Goal: Information Seeking & Learning: Learn about a topic

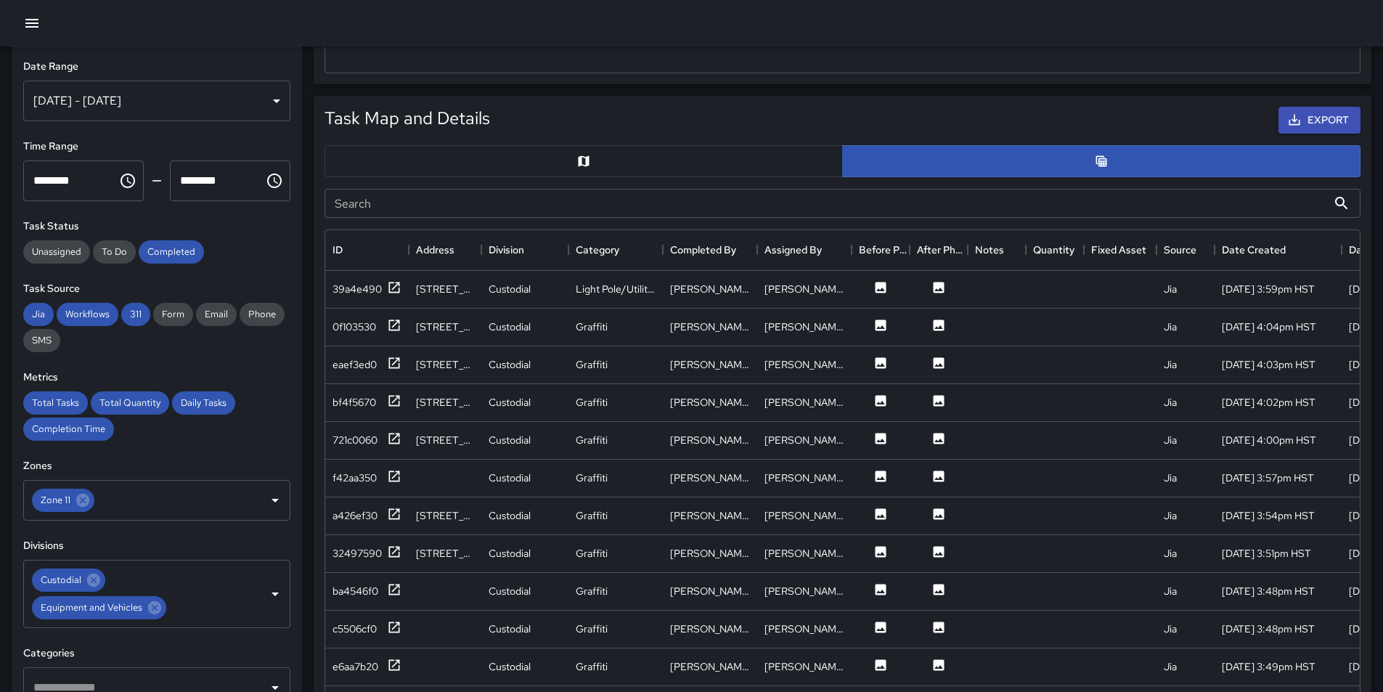
scroll to position [654, 0]
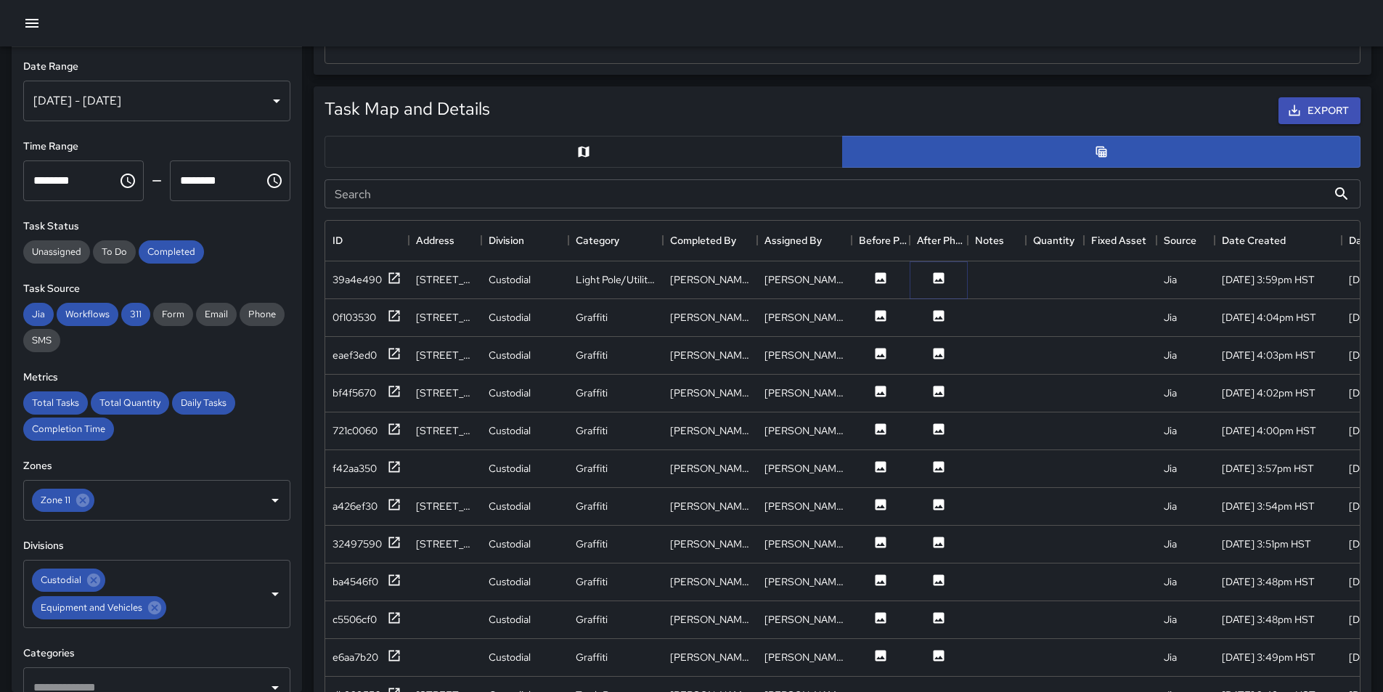
click at [937, 288] on button at bounding box center [939, 280] width 44 height 18
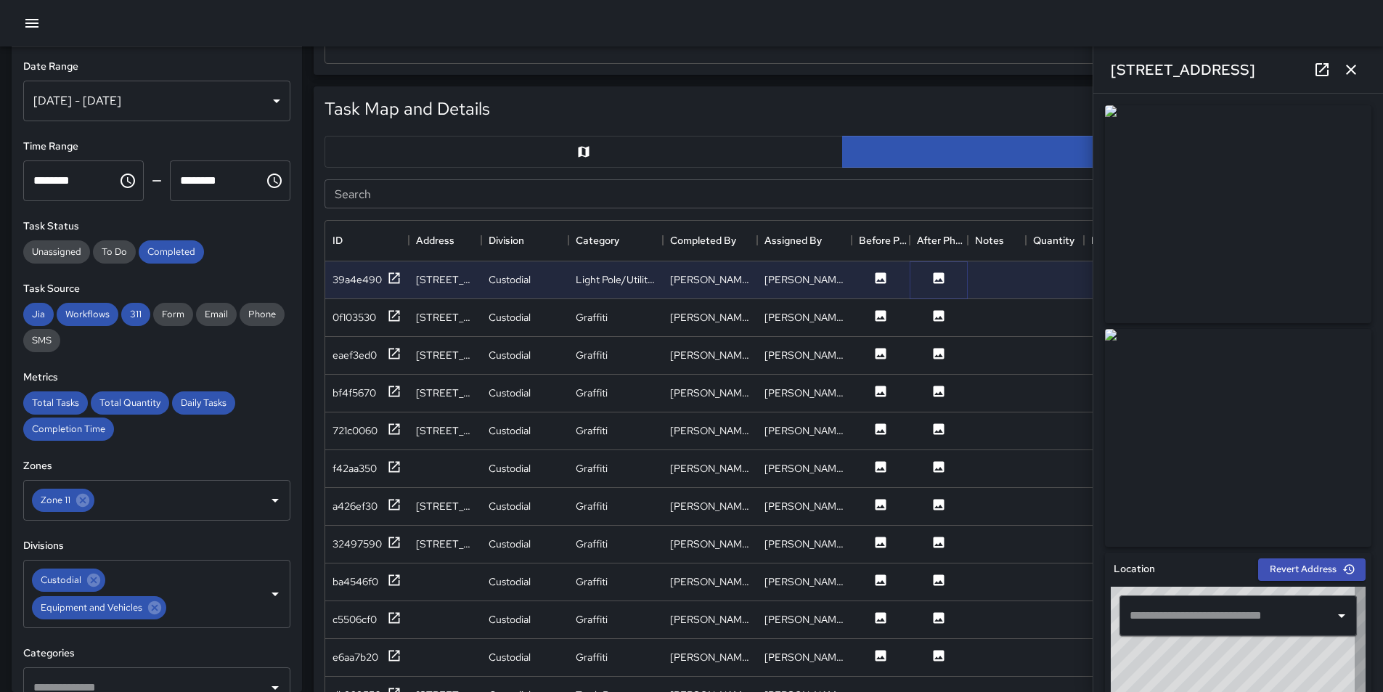
type input "**********"
click at [1278, 452] on img at bounding box center [1238, 438] width 266 height 218
click at [880, 322] on icon at bounding box center [881, 316] width 15 height 15
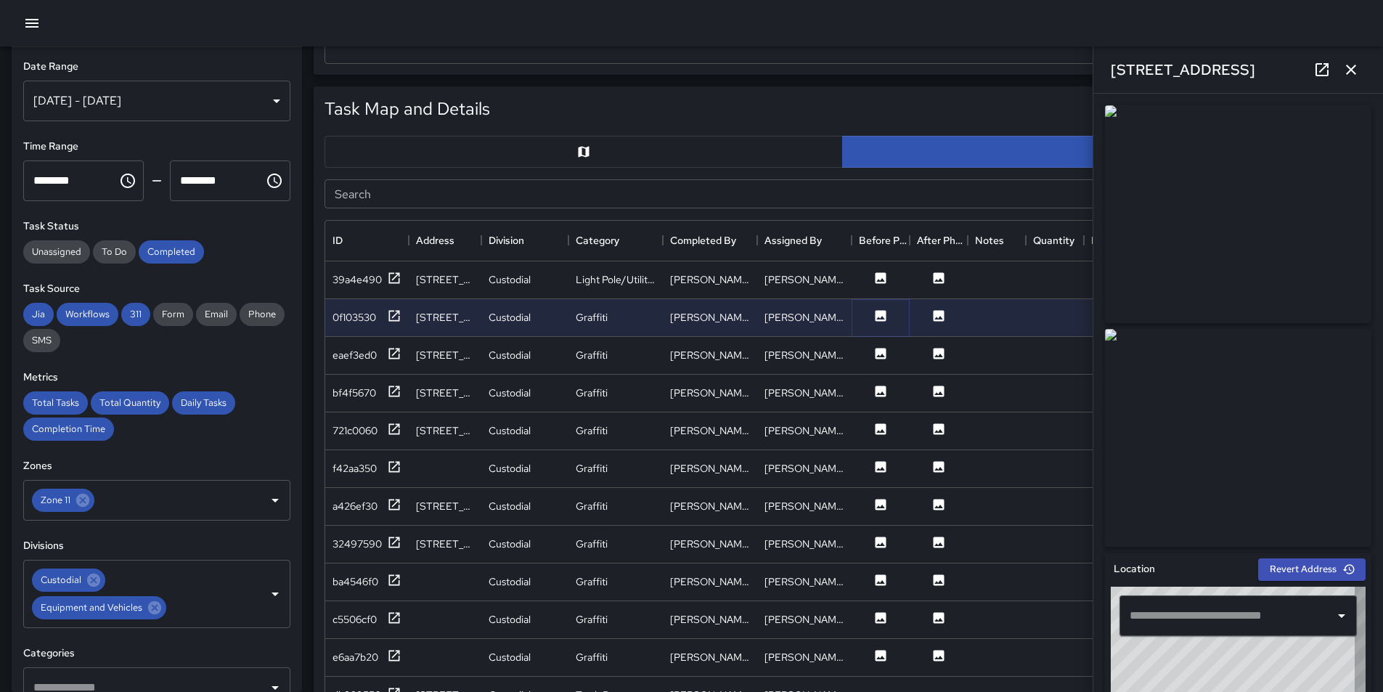
type input "**********"
click at [877, 357] on icon at bounding box center [881, 353] width 15 height 15
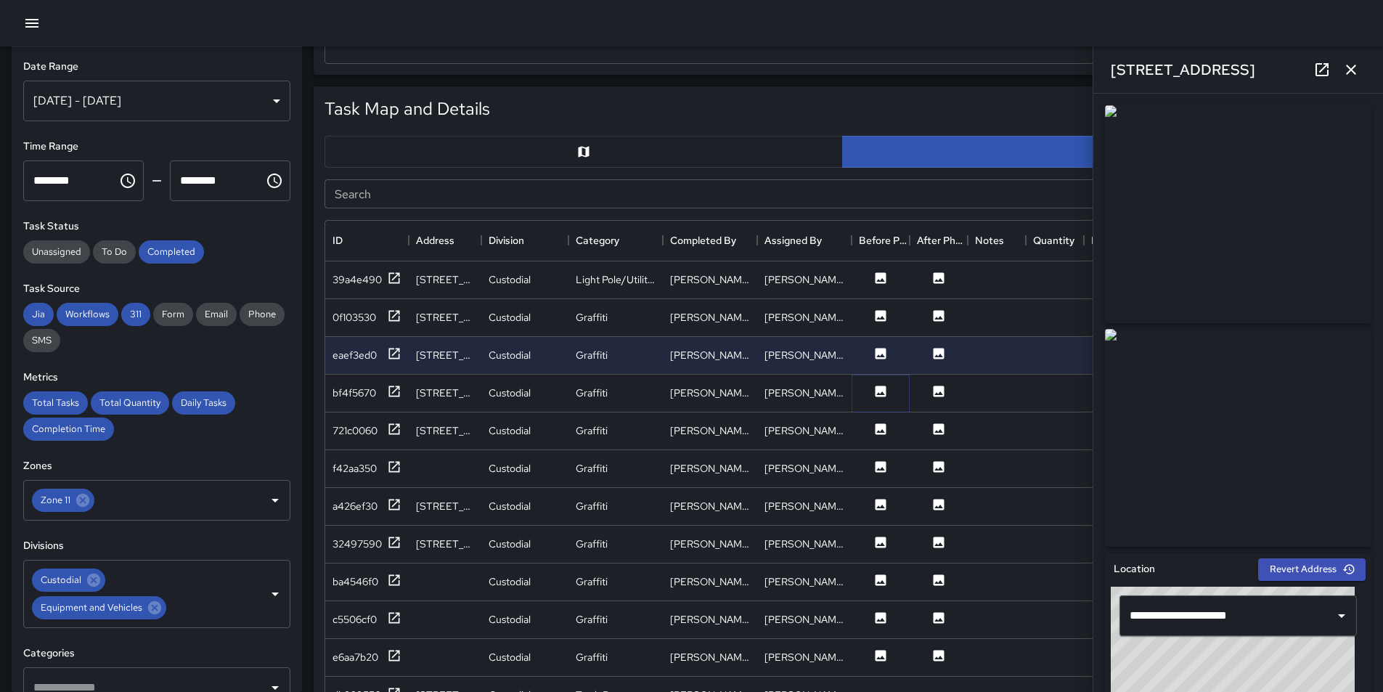
click at [882, 394] on icon at bounding box center [881, 391] width 15 height 15
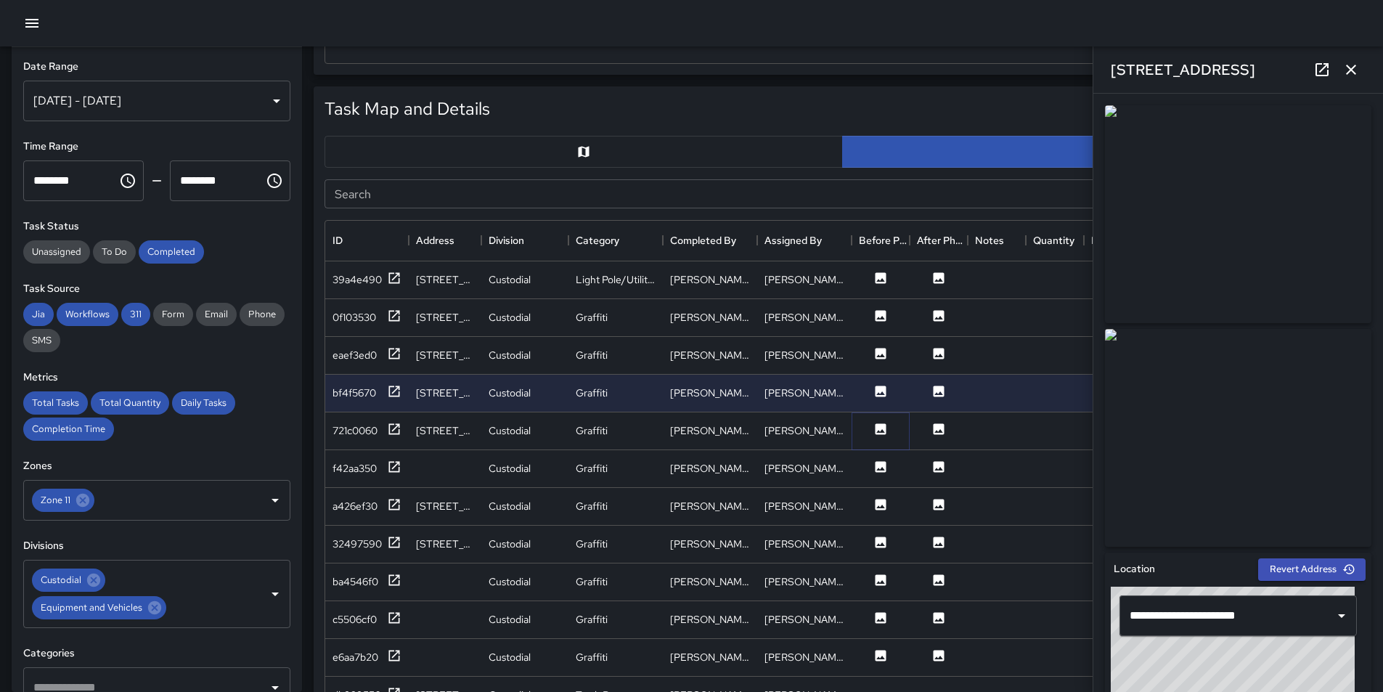
click at [882, 427] on icon at bounding box center [881, 428] width 11 height 11
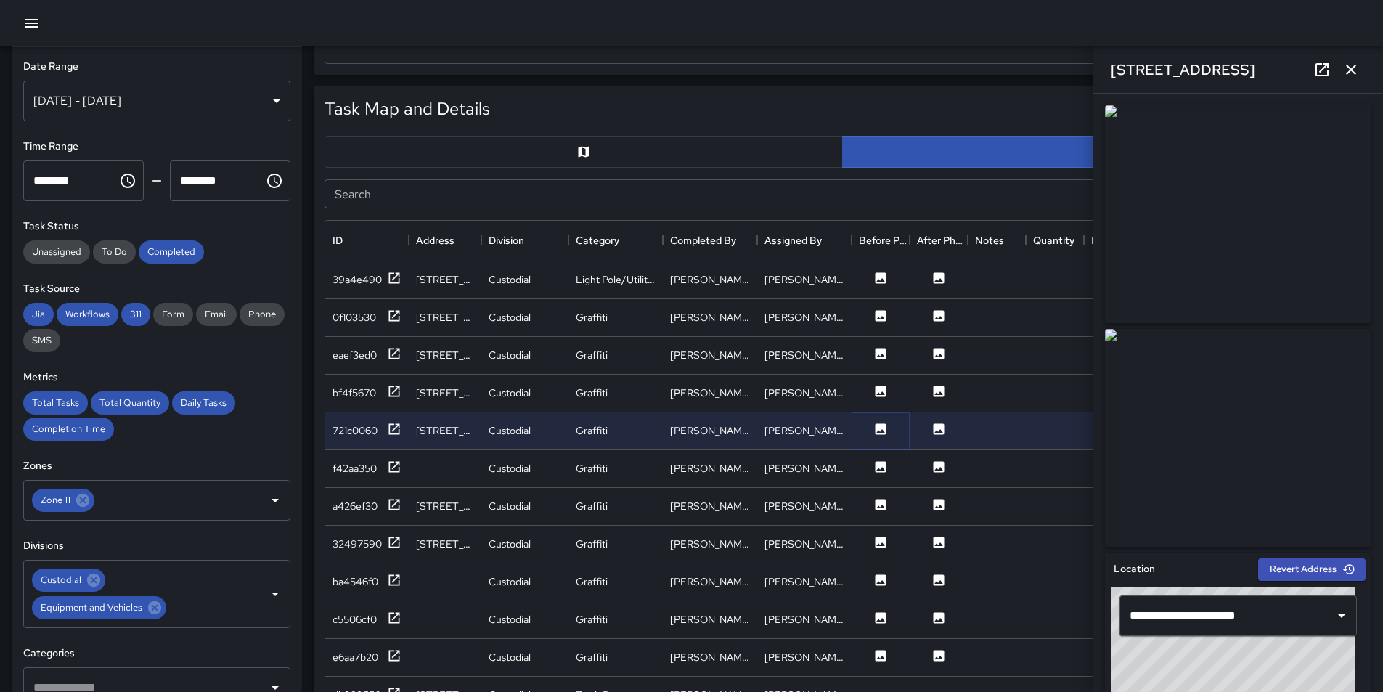
click at [884, 427] on icon at bounding box center [881, 428] width 11 height 11
click at [881, 390] on icon at bounding box center [881, 391] width 11 height 11
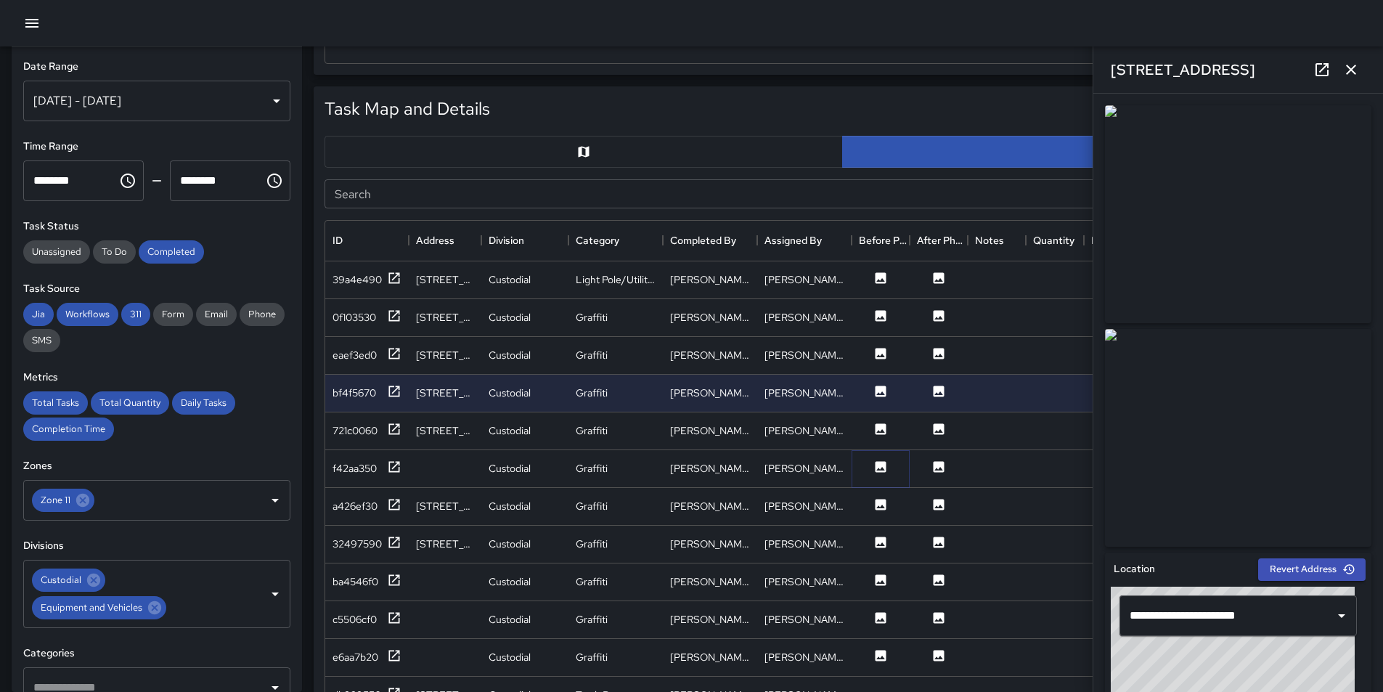
click at [886, 466] on icon at bounding box center [881, 466] width 11 height 11
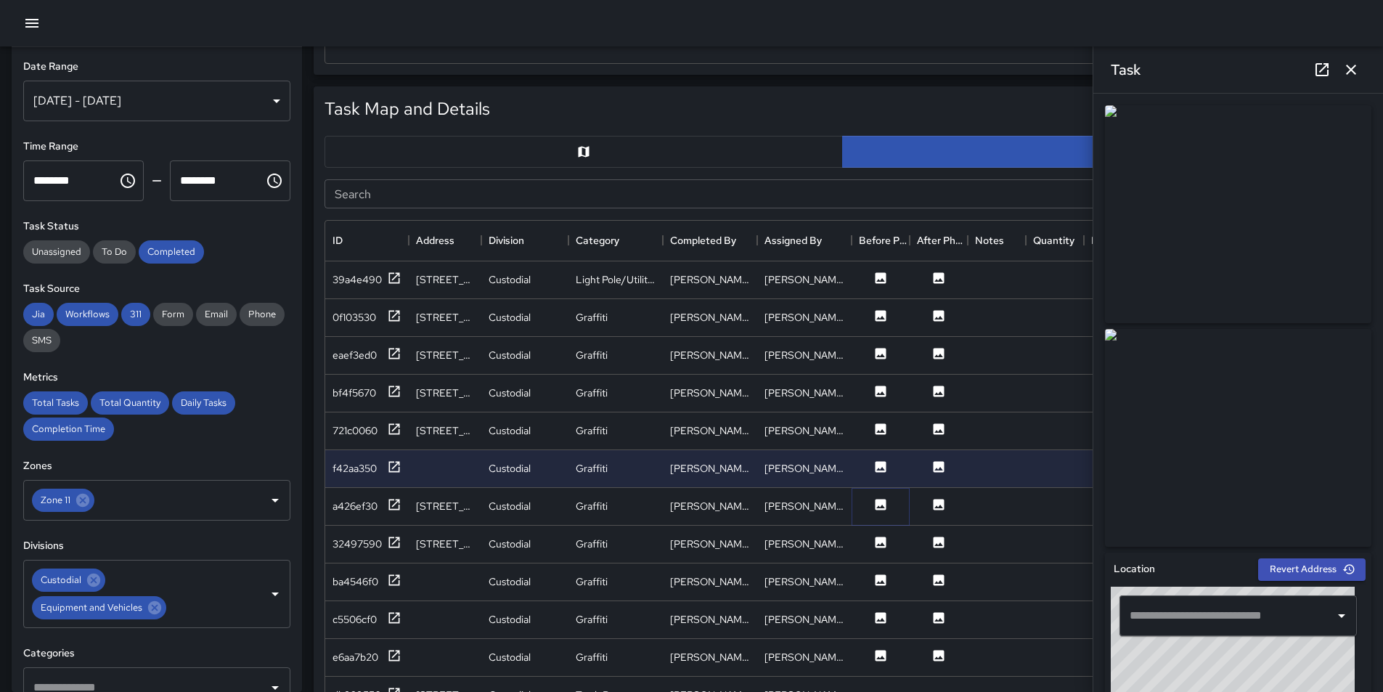
click at [878, 505] on icon at bounding box center [881, 504] width 11 height 11
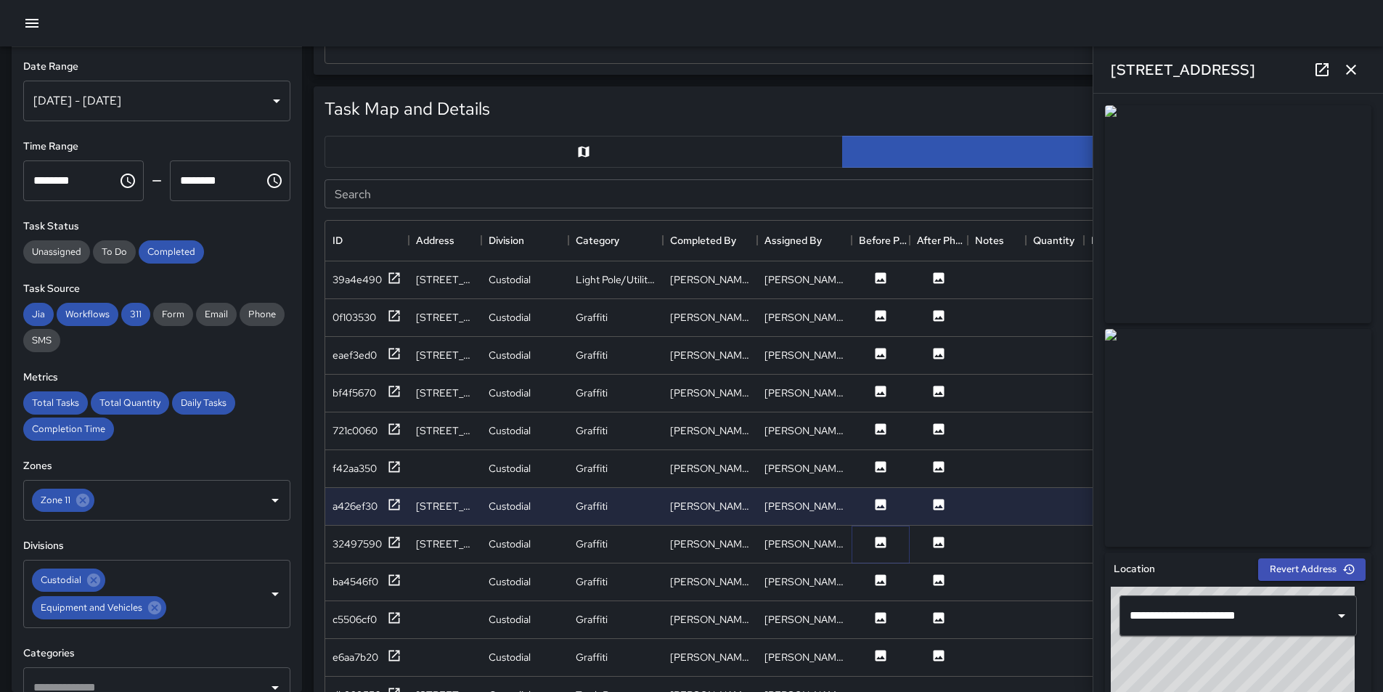
click at [880, 547] on icon at bounding box center [881, 542] width 11 height 11
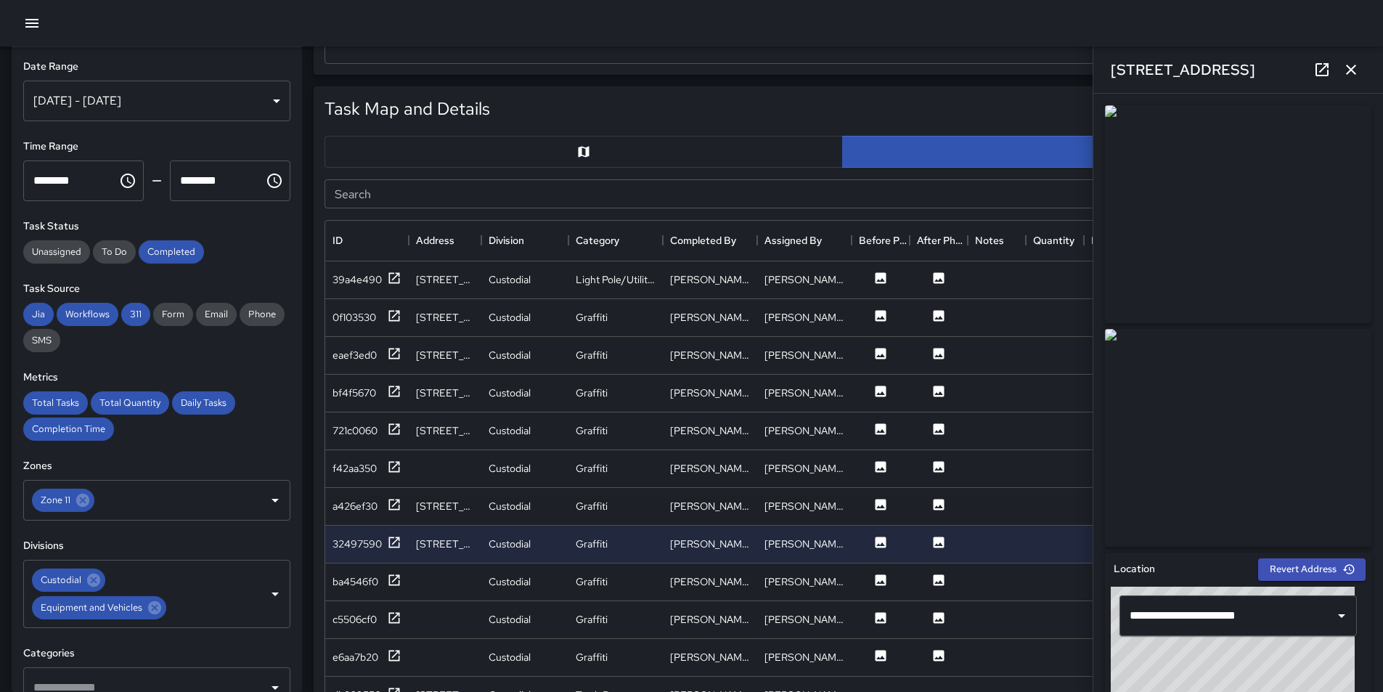
click at [1290, 200] on img at bounding box center [1238, 214] width 266 height 218
click at [883, 582] on icon at bounding box center [881, 580] width 15 height 15
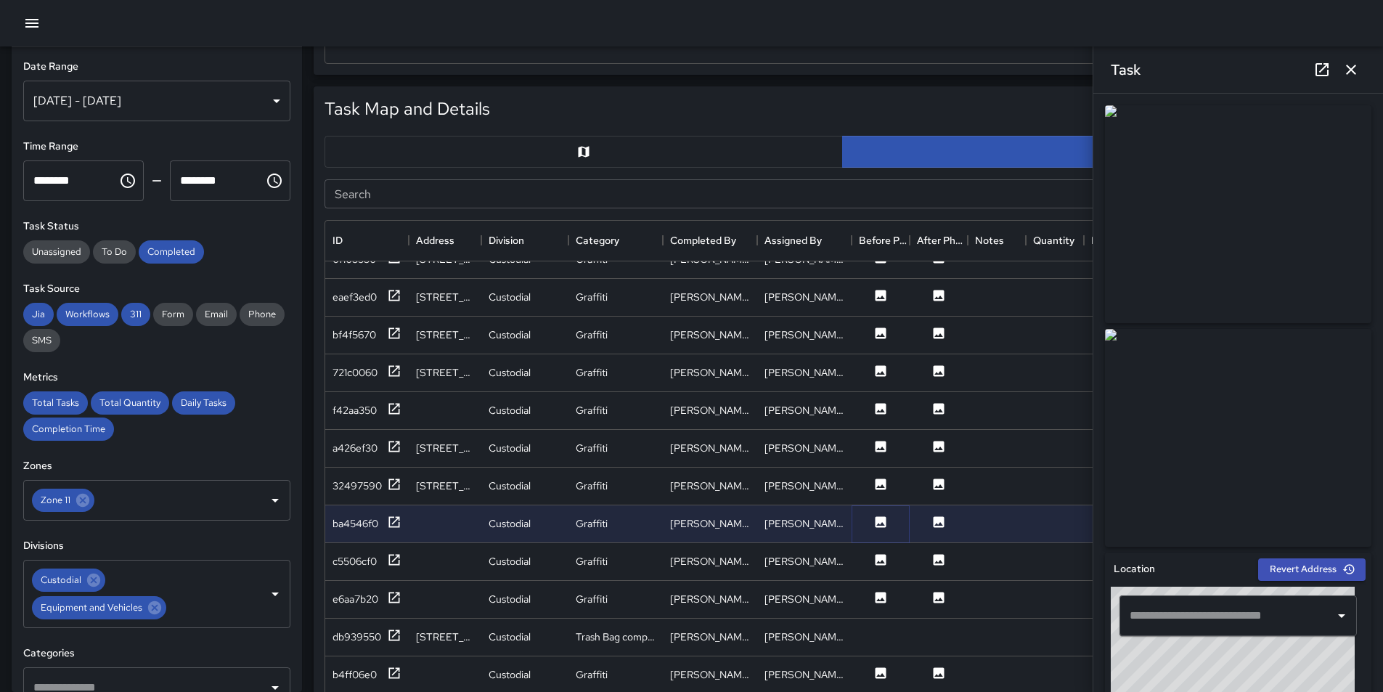
scroll to position [218, 0]
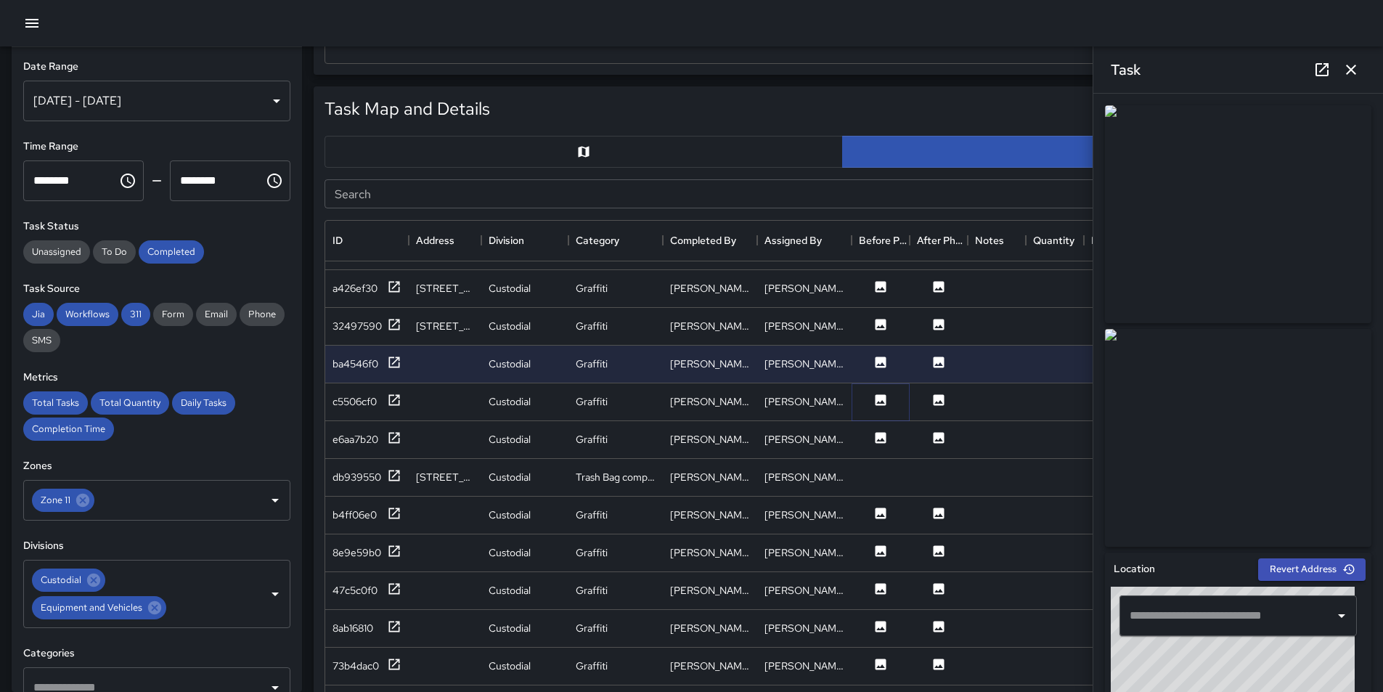
click at [880, 403] on icon at bounding box center [881, 400] width 15 height 15
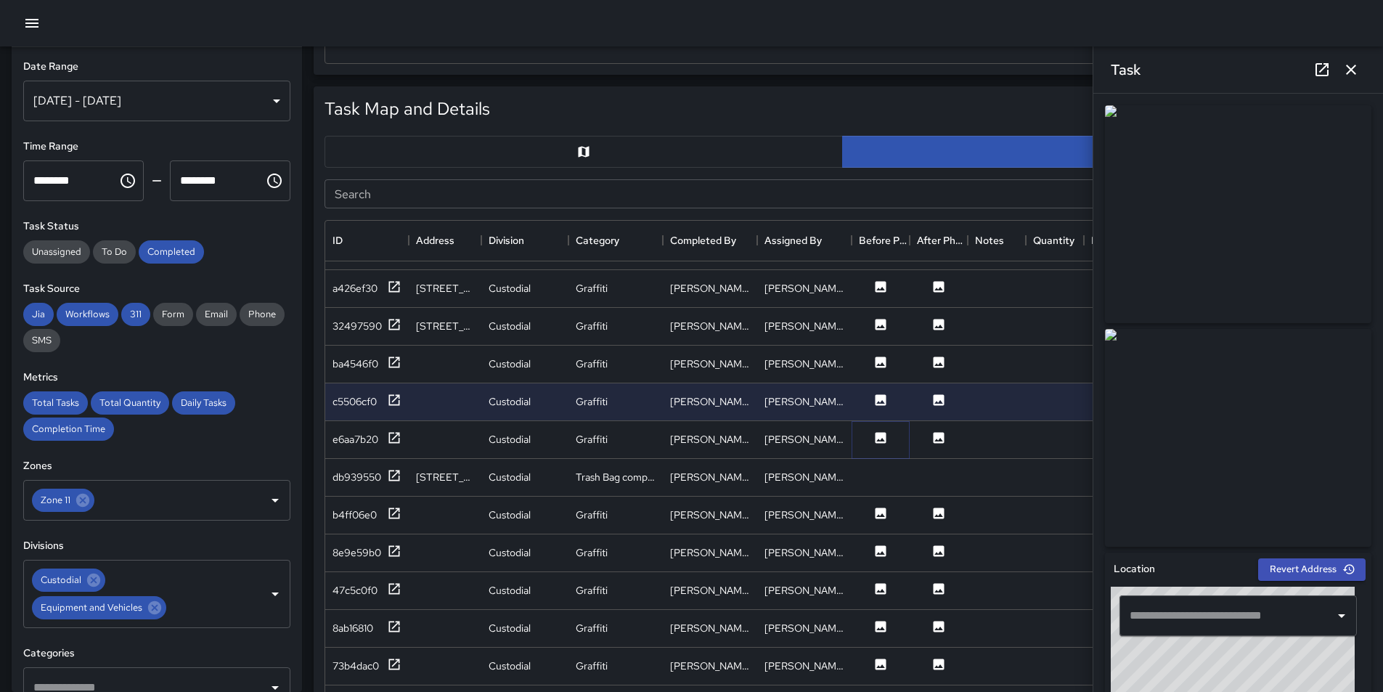
click at [878, 440] on icon at bounding box center [881, 438] width 15 height 15
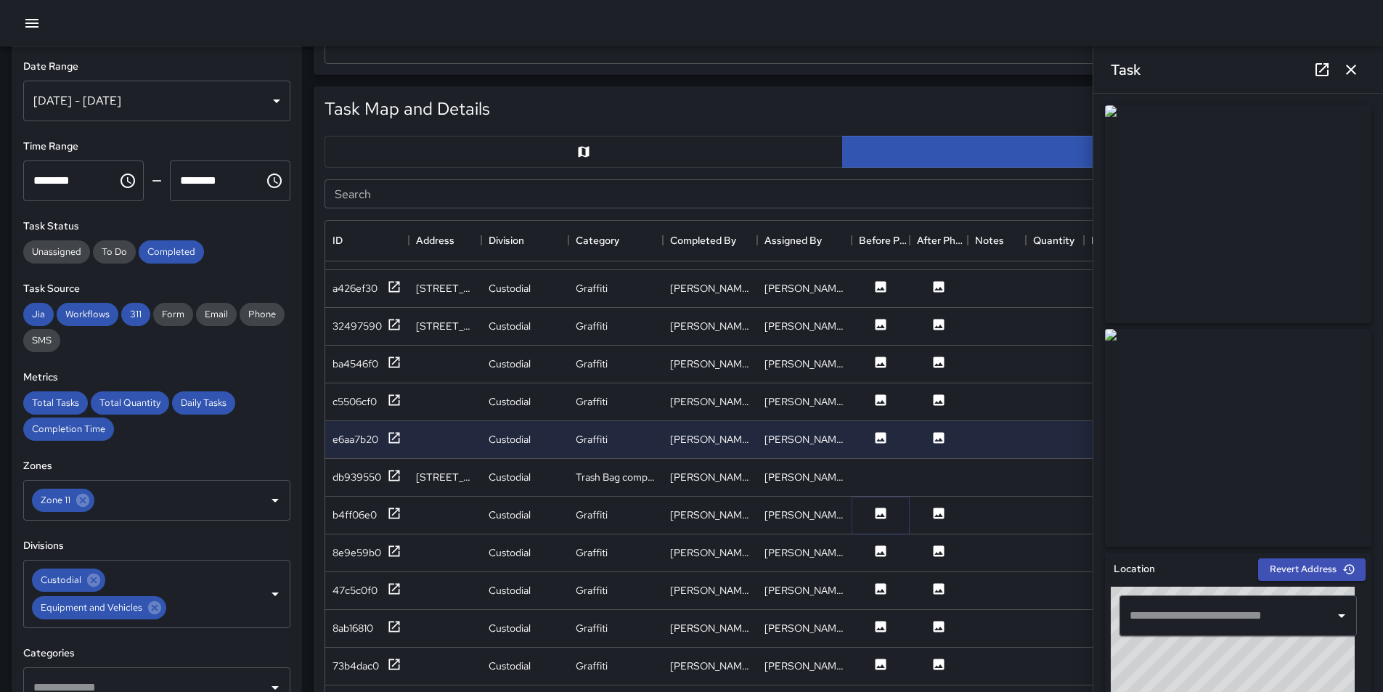
click at [884, 511] on icon at bounding box center [881, 513] width 11 height 11
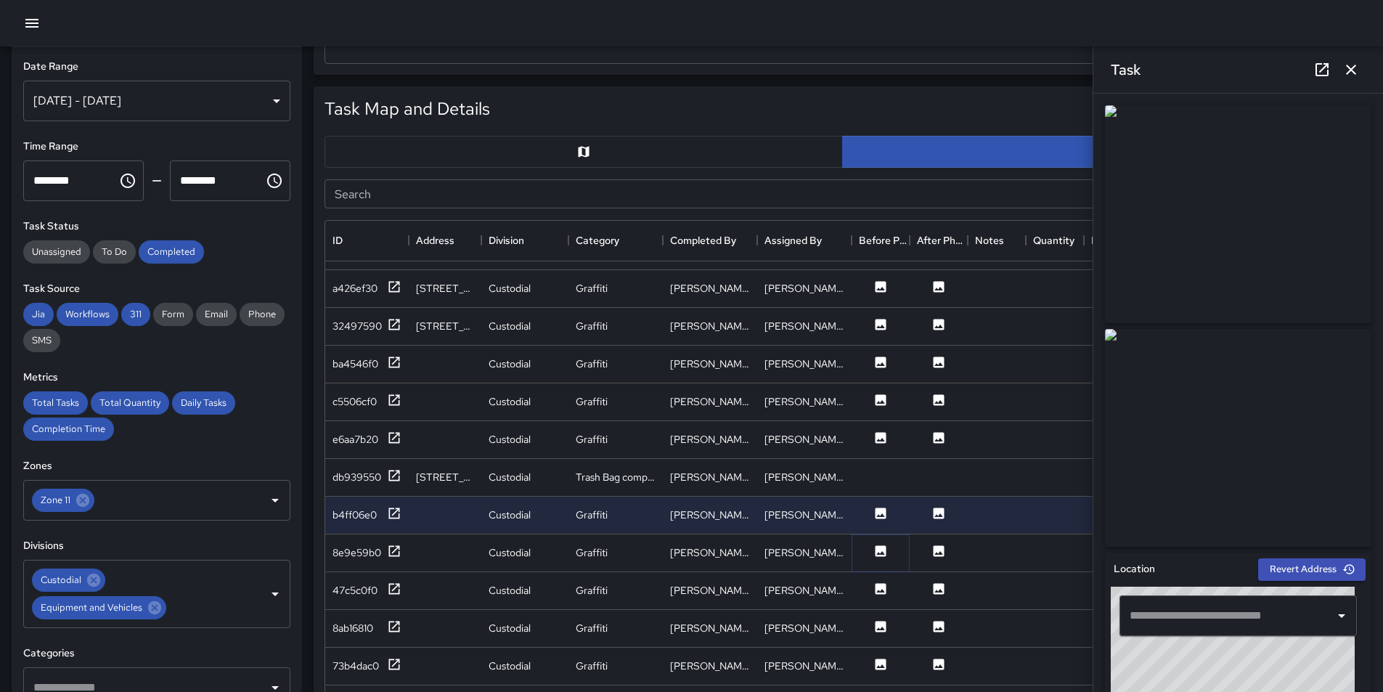
click at [884, 553] on icon at bounding box center [881, 550] width 11 height 11
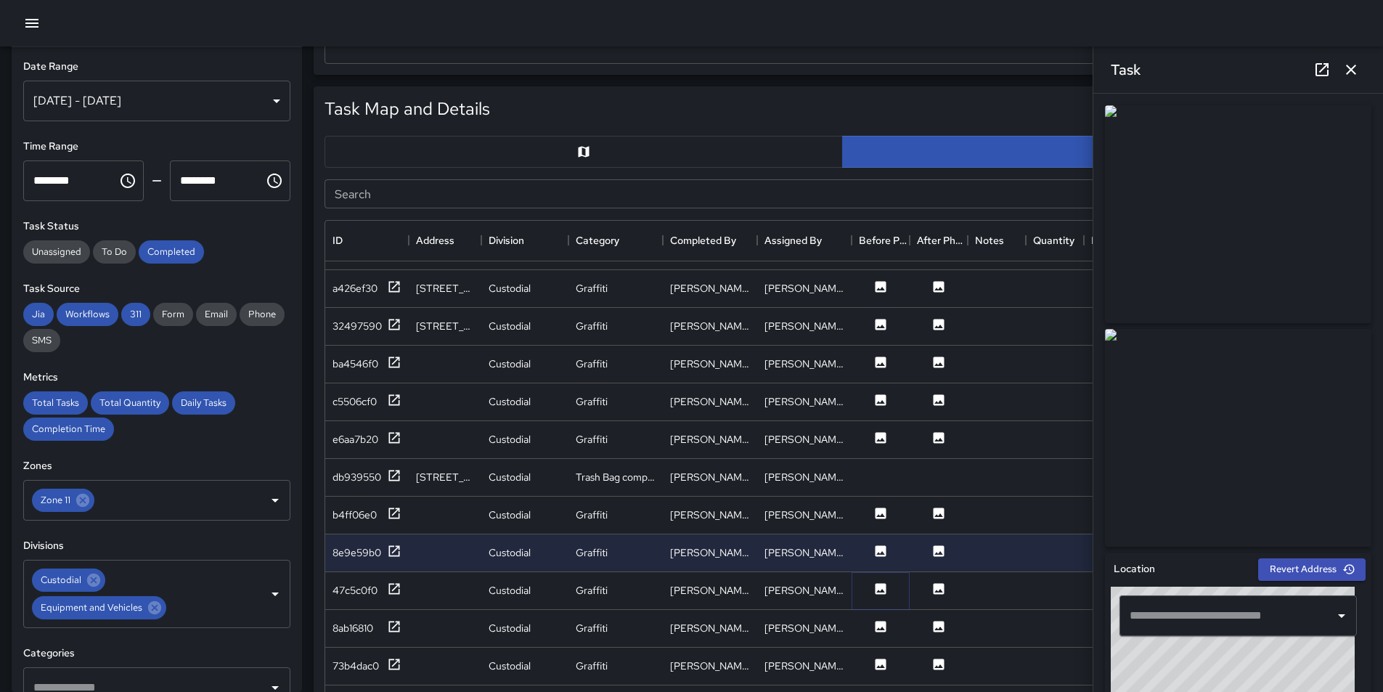
click at [884, 595] on icon at bounding box center [881, 589] width 15 height 15
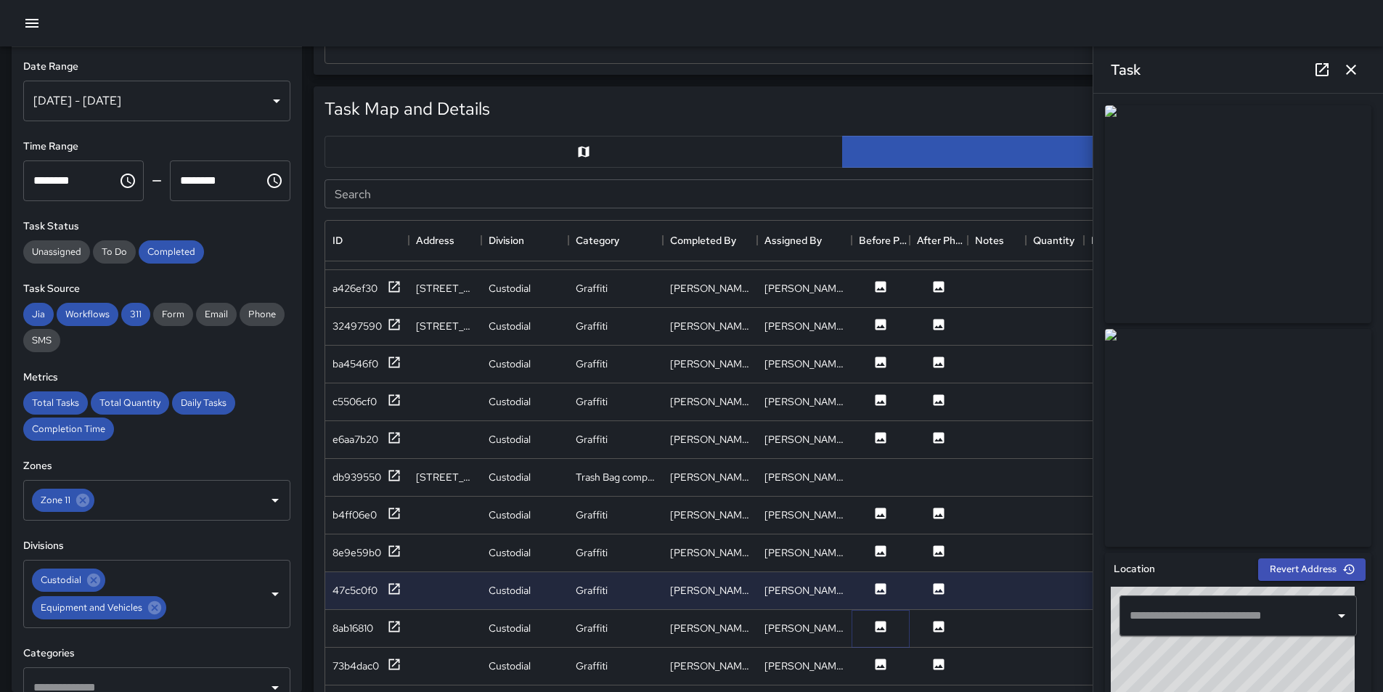
click at [883, 627] on icon at bounding box center [881, 626] width 15 height 15
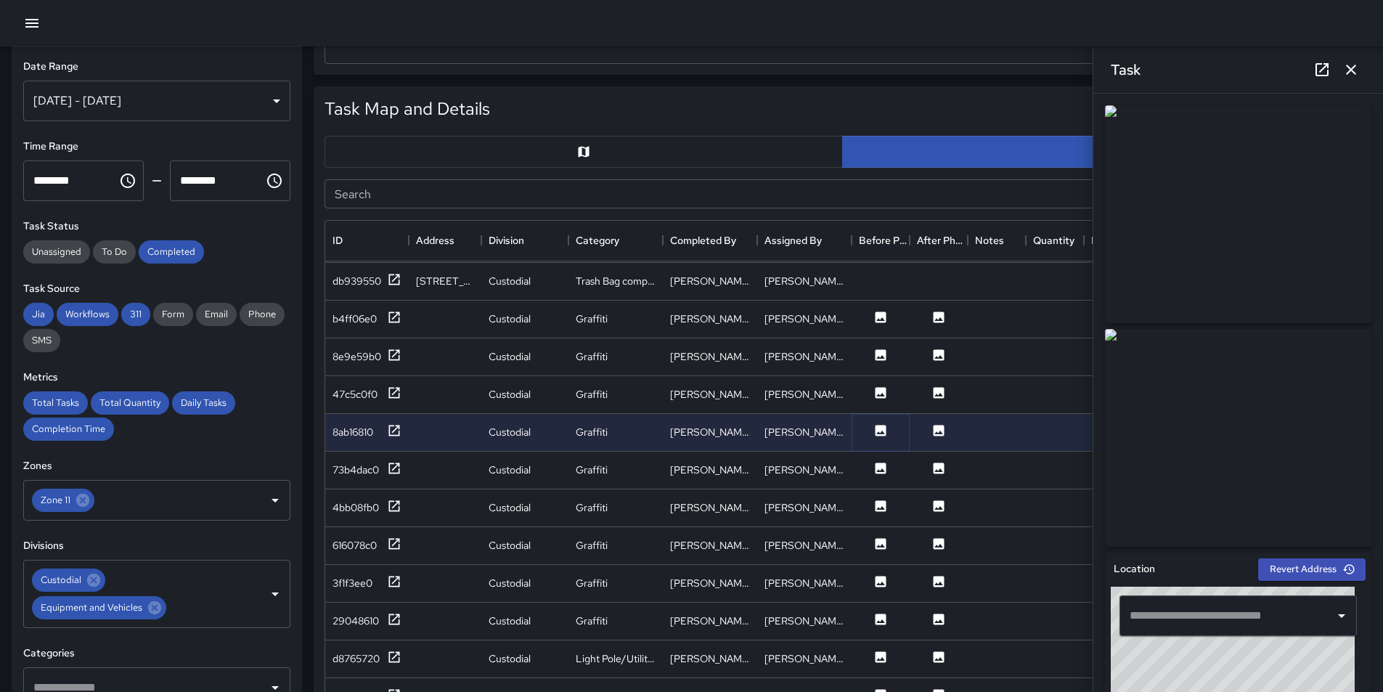
scroll to position [436, 0]
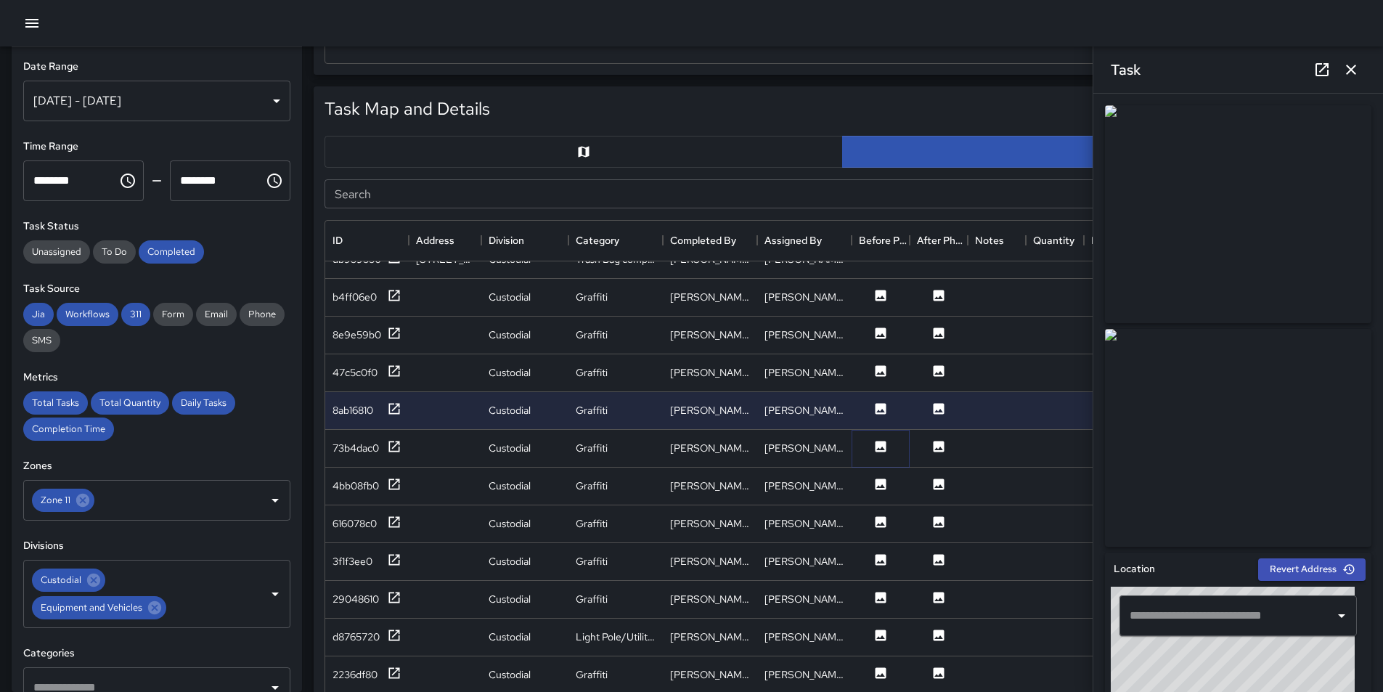
click at [876, 445] on icon at bounding box center [881, 446] width 11 height 11
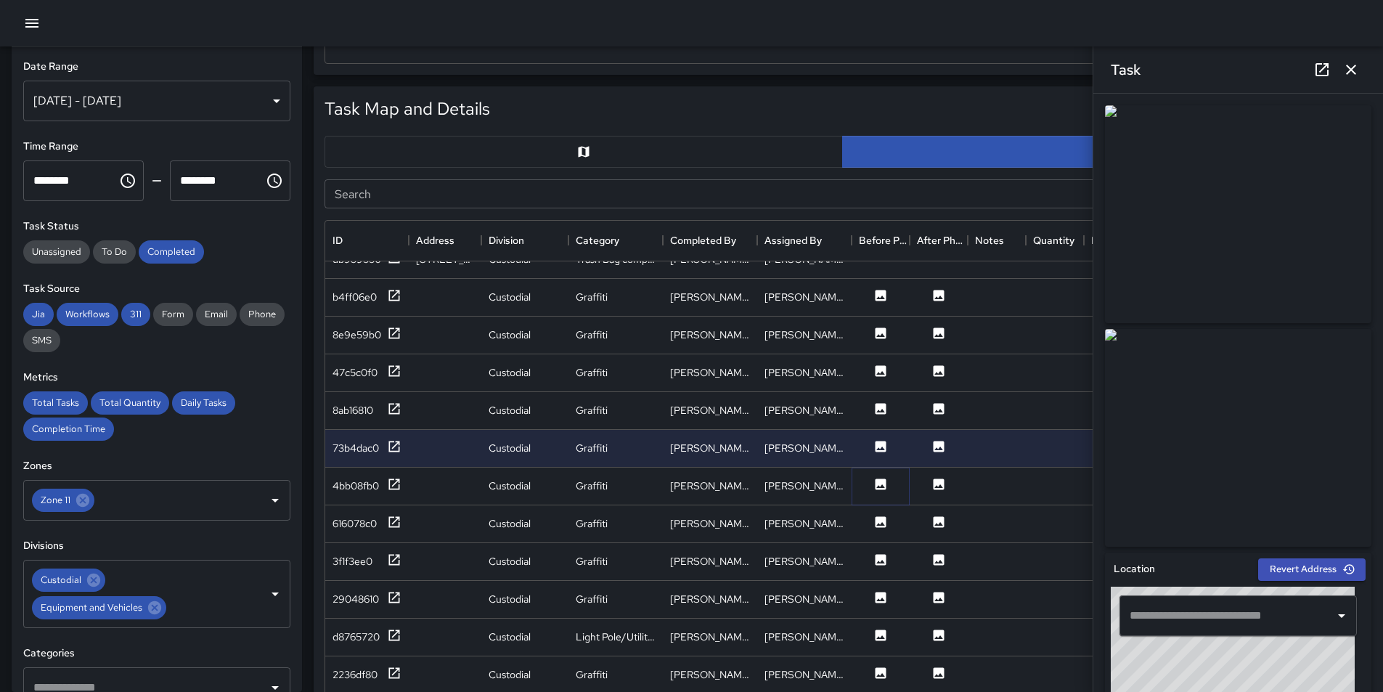
click at [875, 484] on icon at bounding box center [881, 484] width 15 height 15
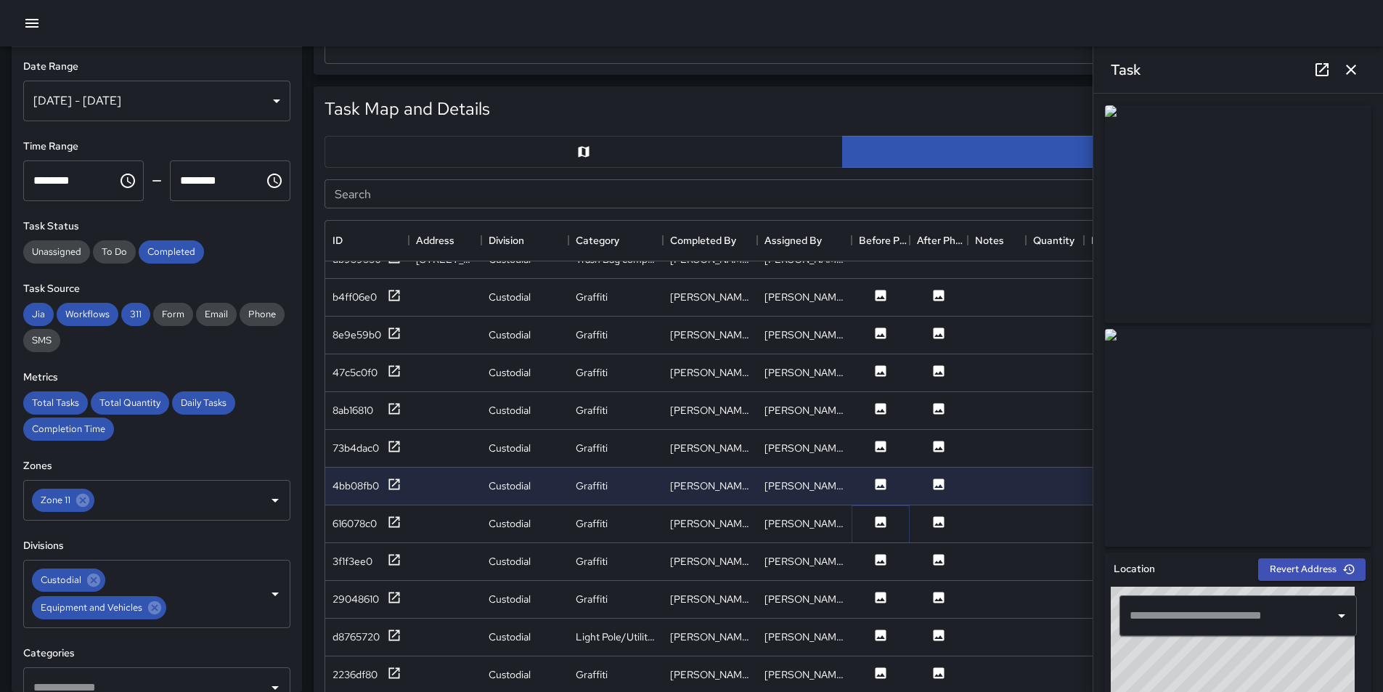
click at [883, 524] on icon at bounding box center [881, 522] width 15 height 15
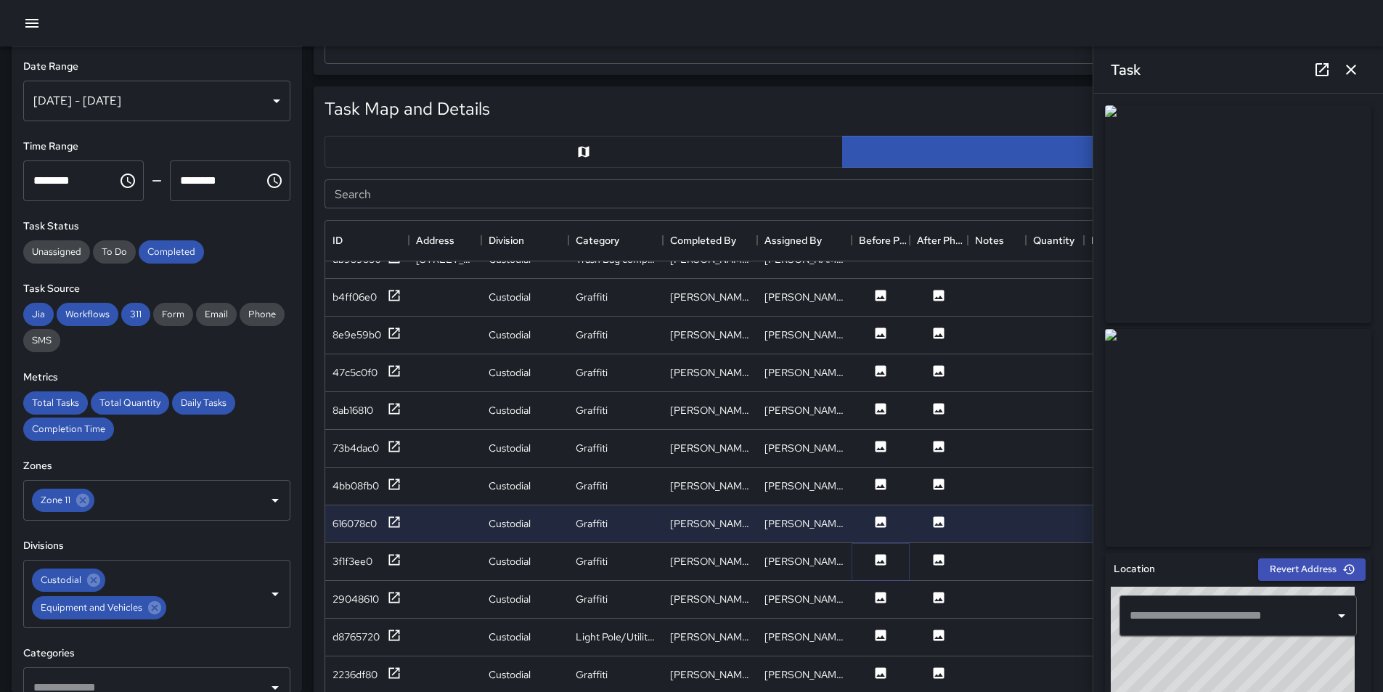
click at [879, 563] on icon at bounding box center [881, 560] width 15 height 15
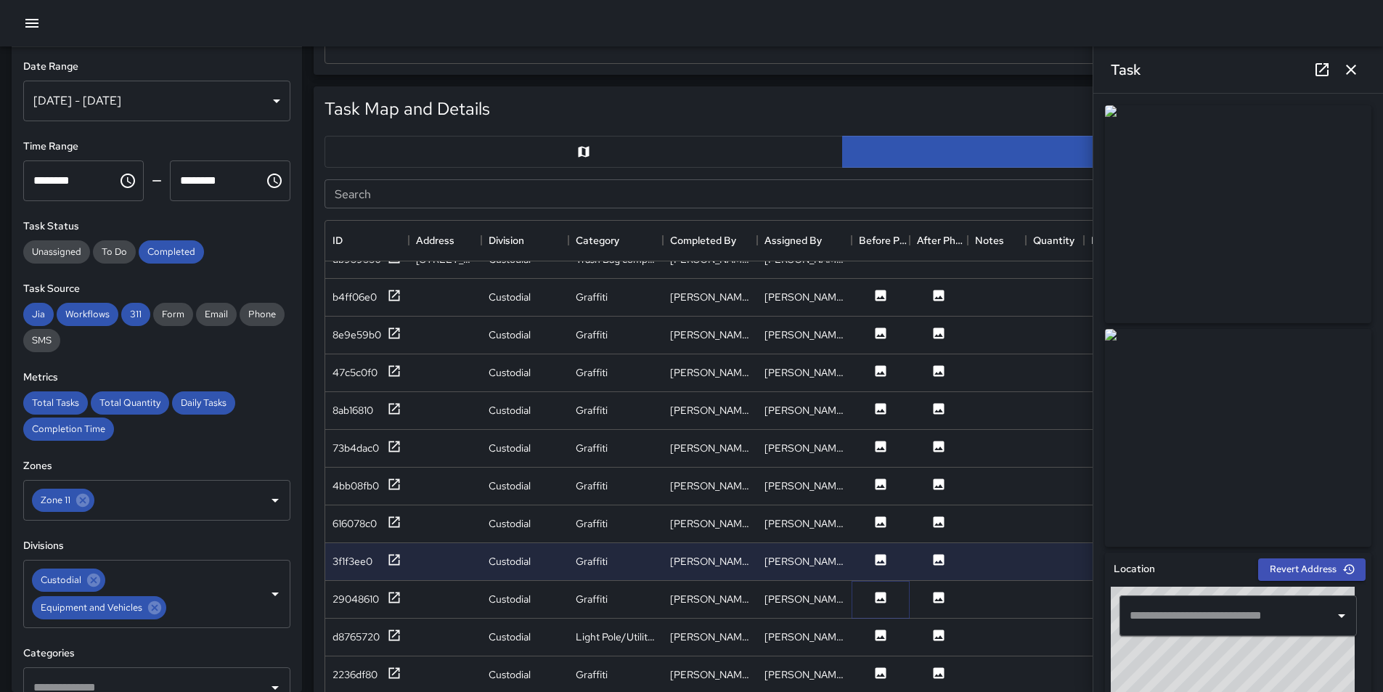
click at [879, 594] on icon at bounding box center [881, 597] width 11 height 11
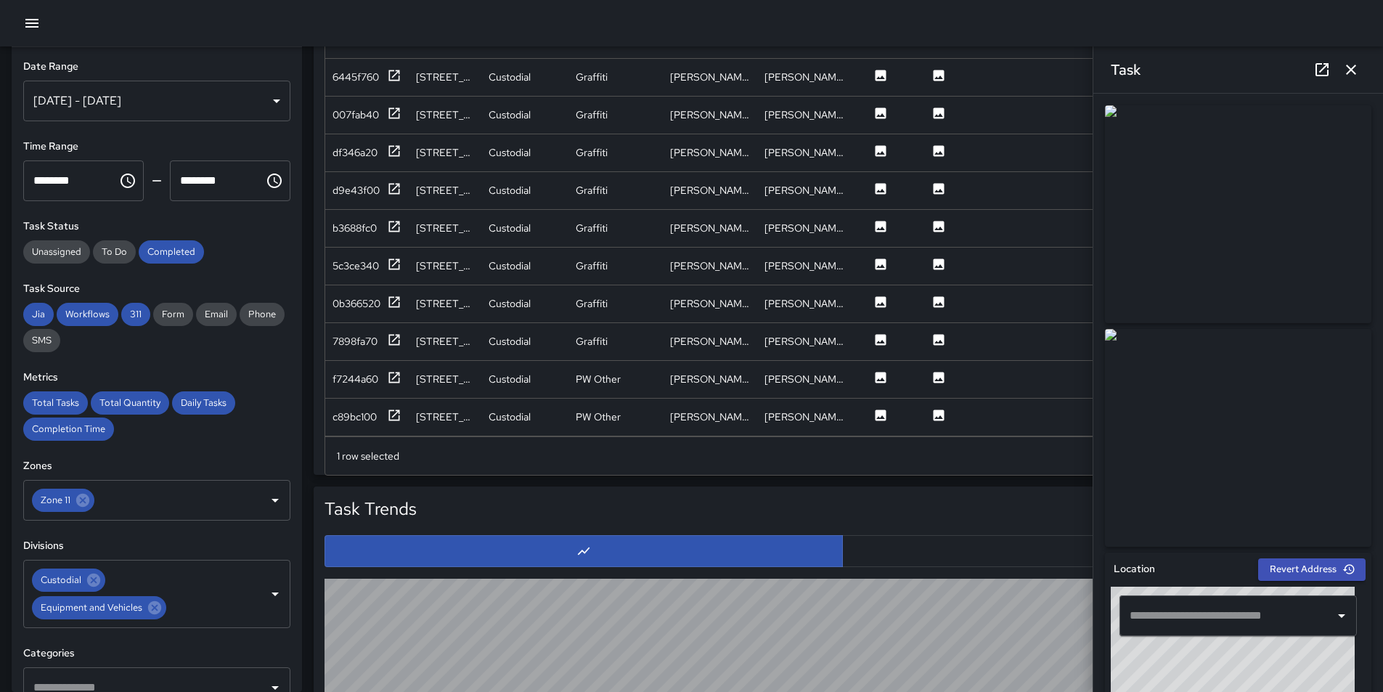
scroll to position [1017, 0]
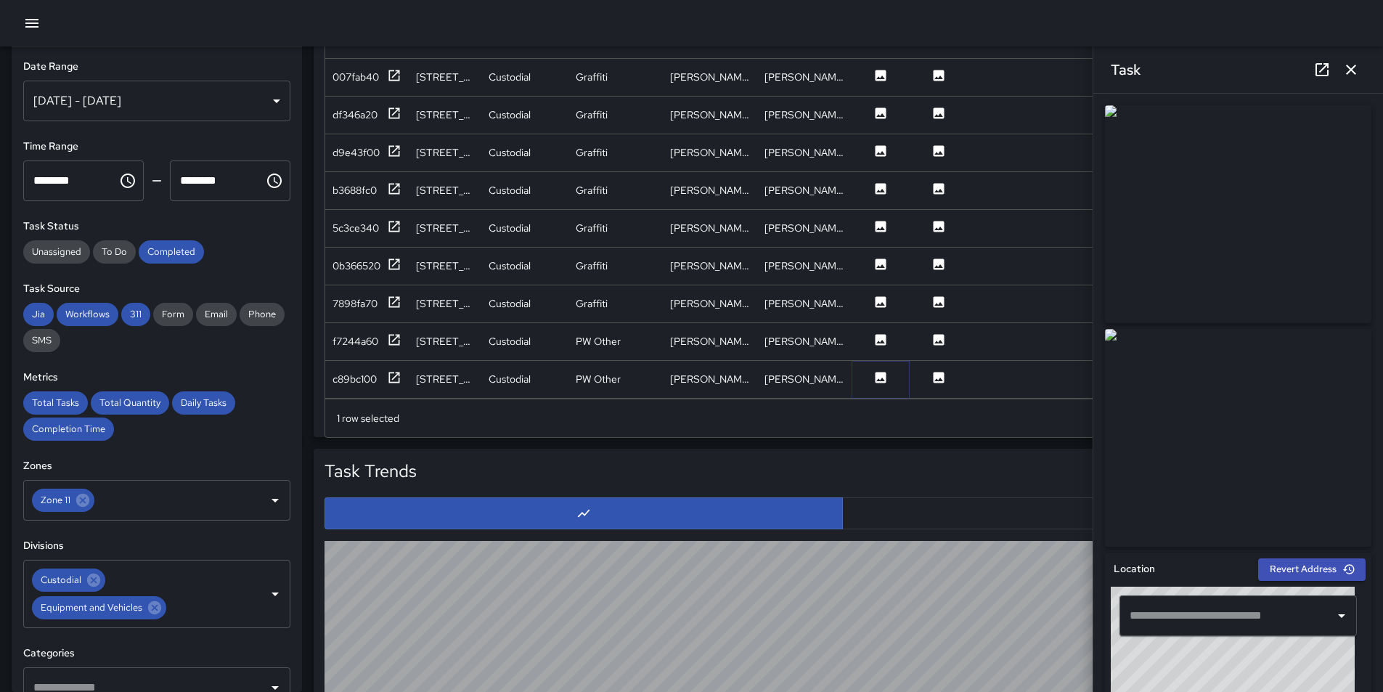
click at [882, 372] on icon at bounding box center [881, 377] width 11 height 11
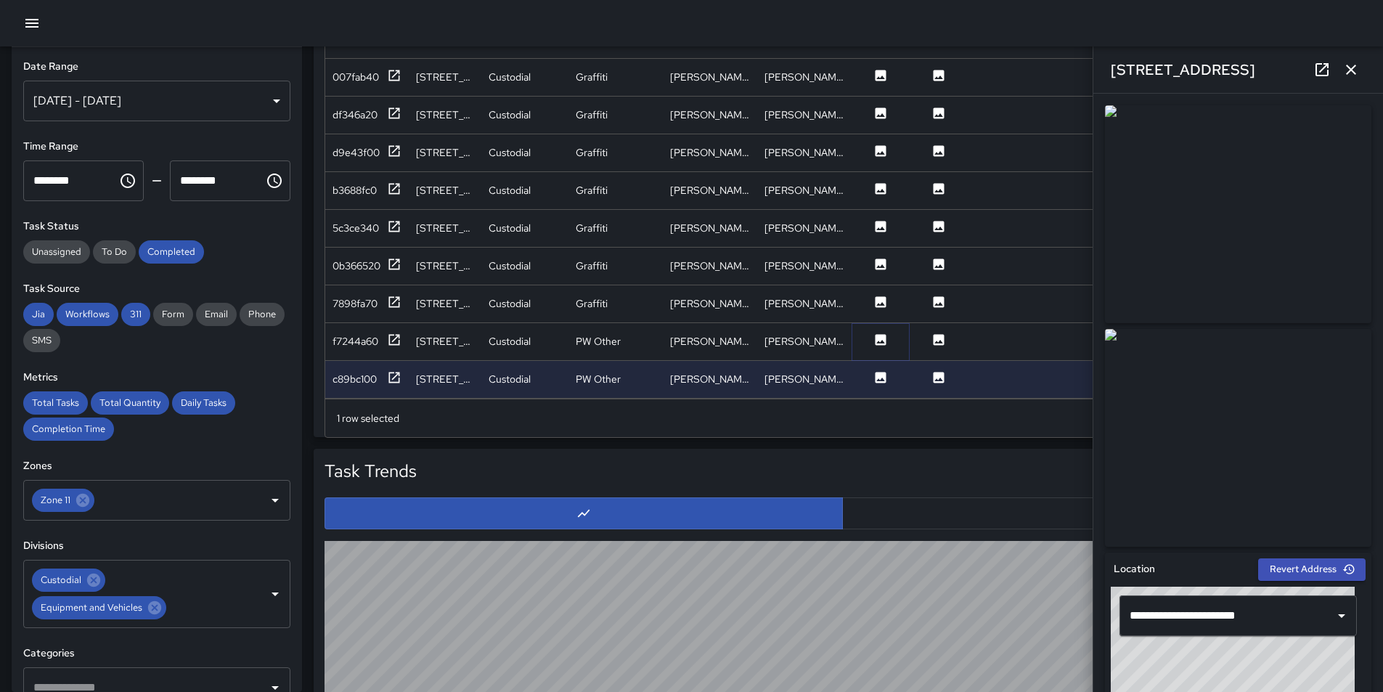
drag, startPoint x: 1261, startPoint y: 198, endPoint x: 878, endPoint y: 323, distance: 402.8
click at [878, 334] on icon at bounding box center [881, 339] width 11 height 11
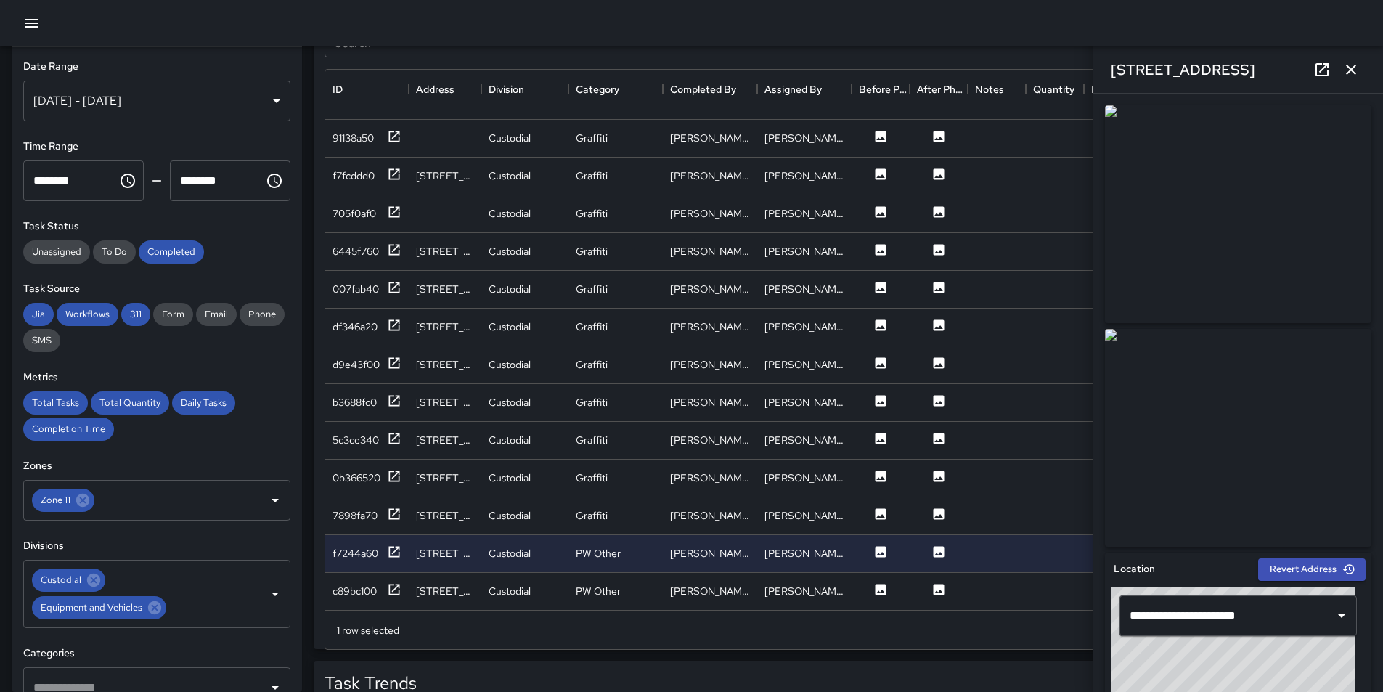
scroll to position [799, 0]
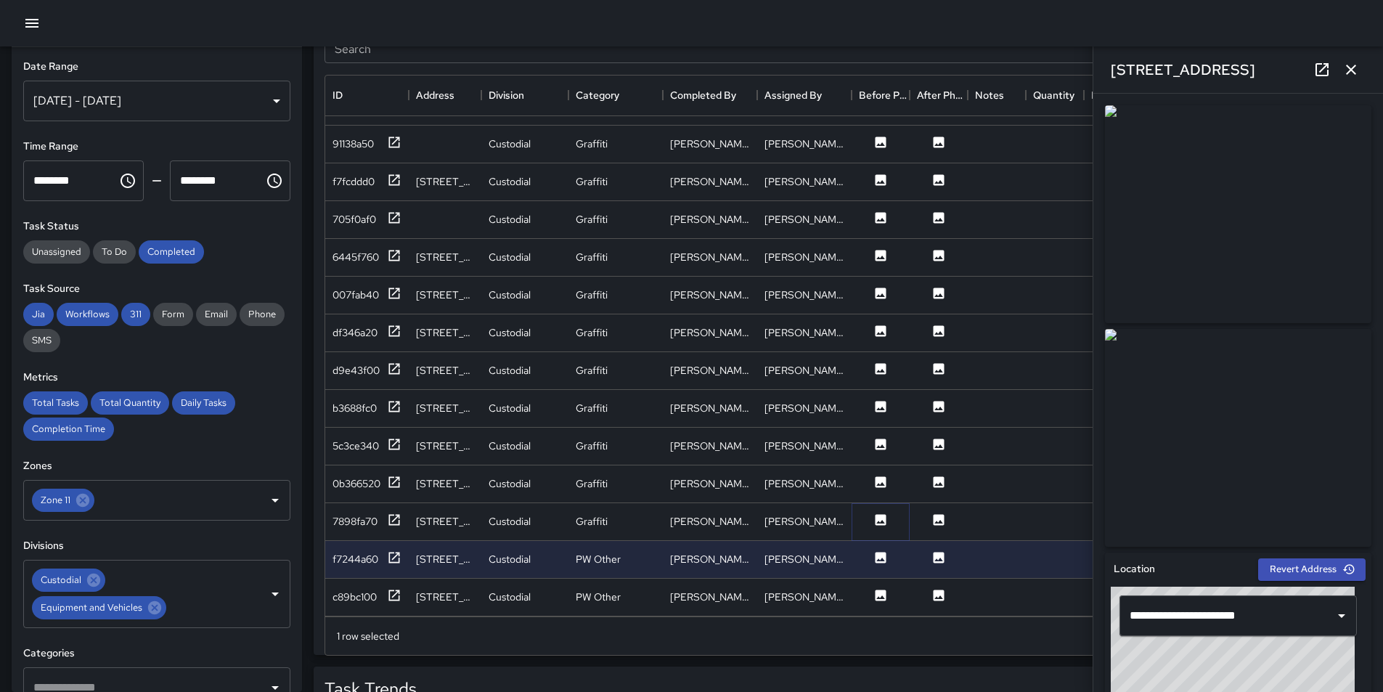
click at [881, 514] on icon at bounding box center [881, 519] width 11 height 11
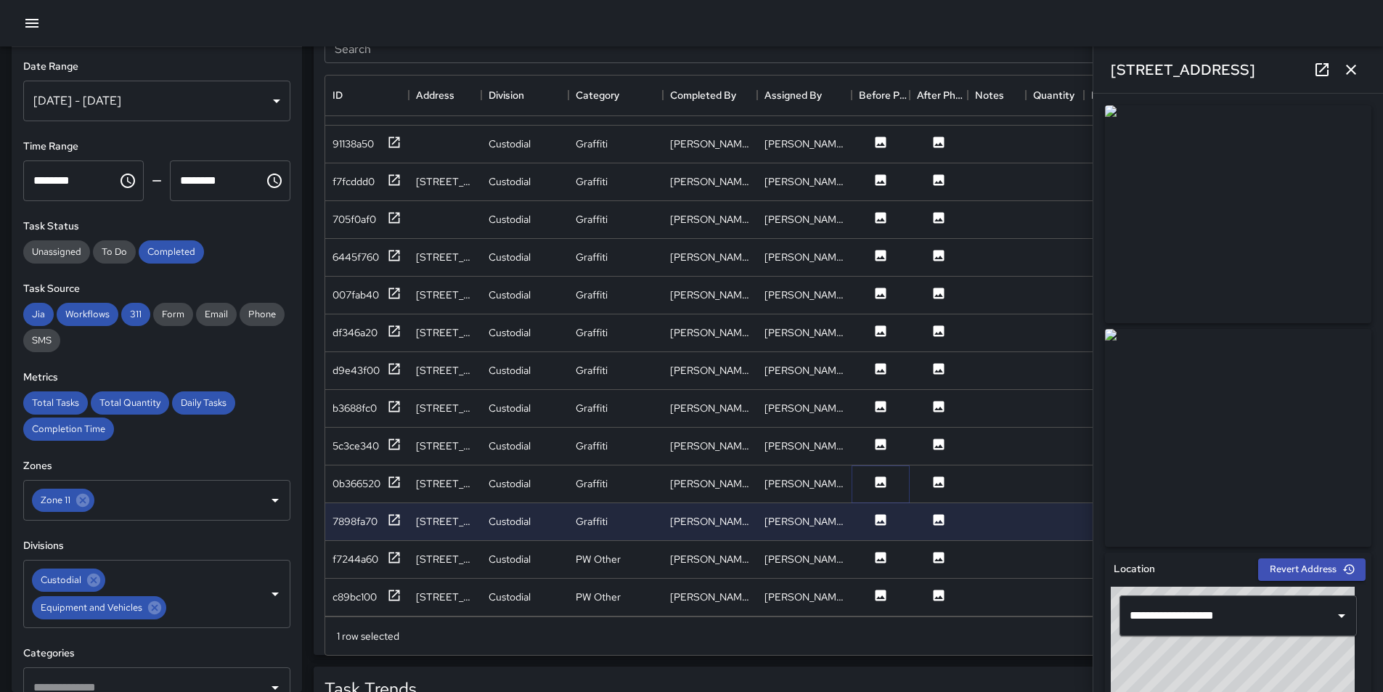
click at [882, 476] on icon at bounding box center [881, 481] width 11 height 11
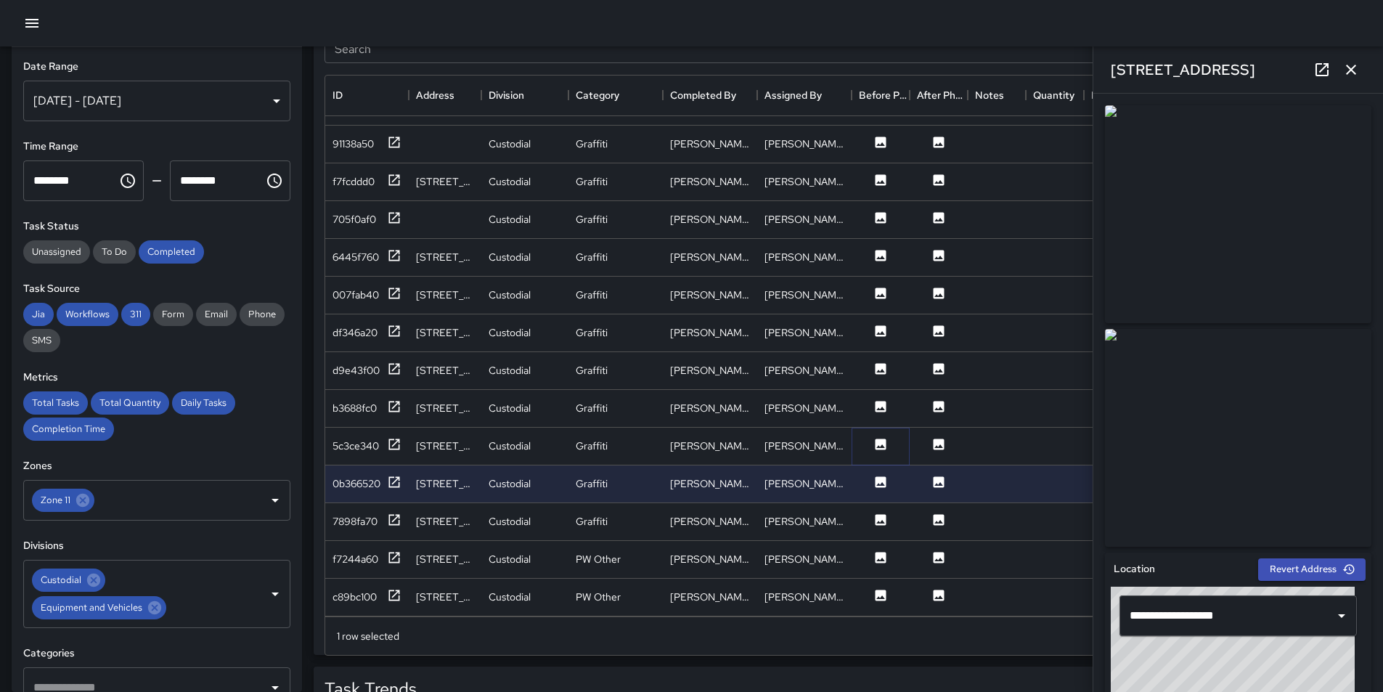
click at [880, 437] on icon at bounding box center [881, 444] width 15 height 15
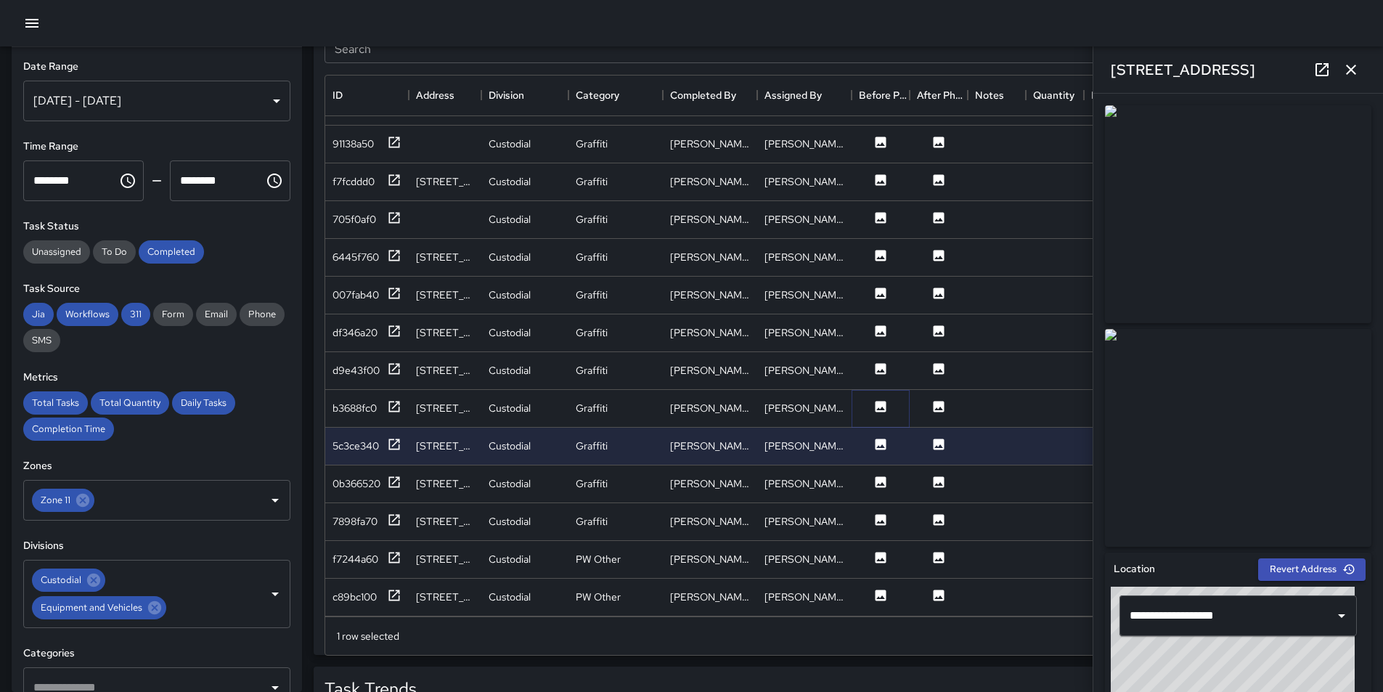
click at [886, 401] on icon at bounding box center [881, 406] width 11 height 11
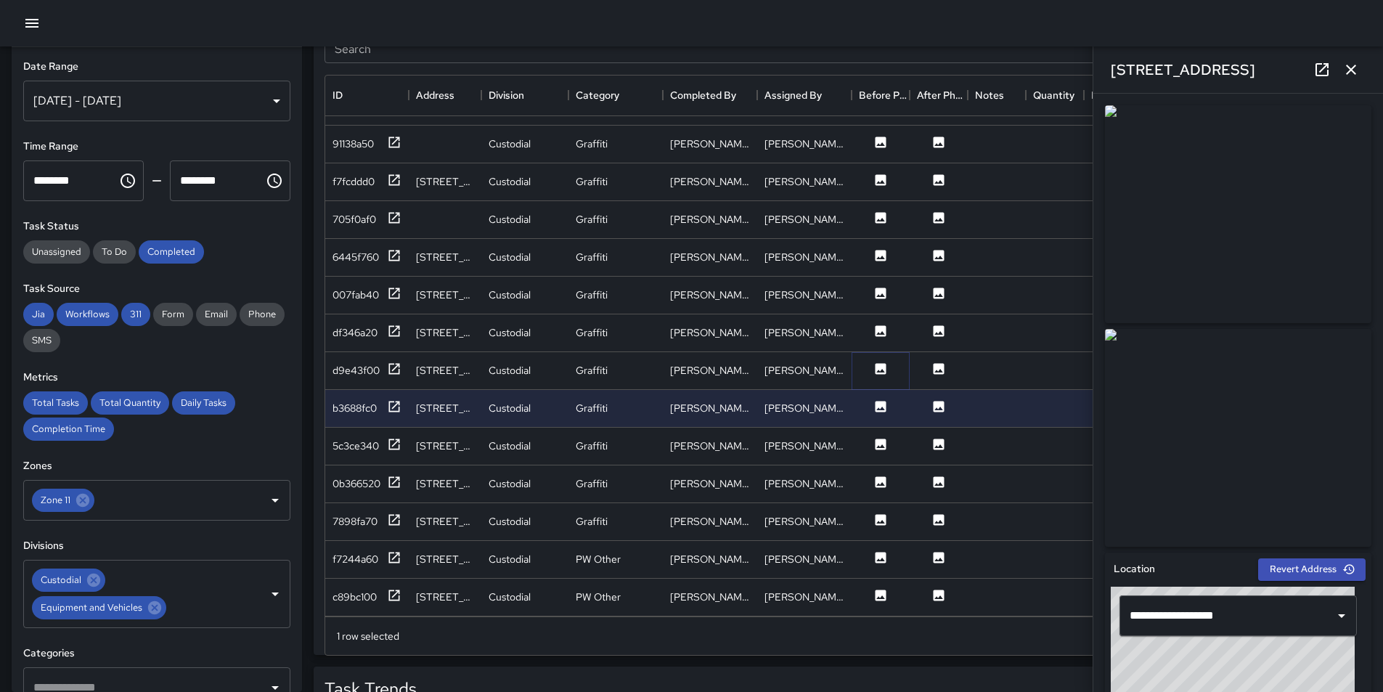
click at [882, 362] on icon at bounding box center [881, 369] width 15 height 15
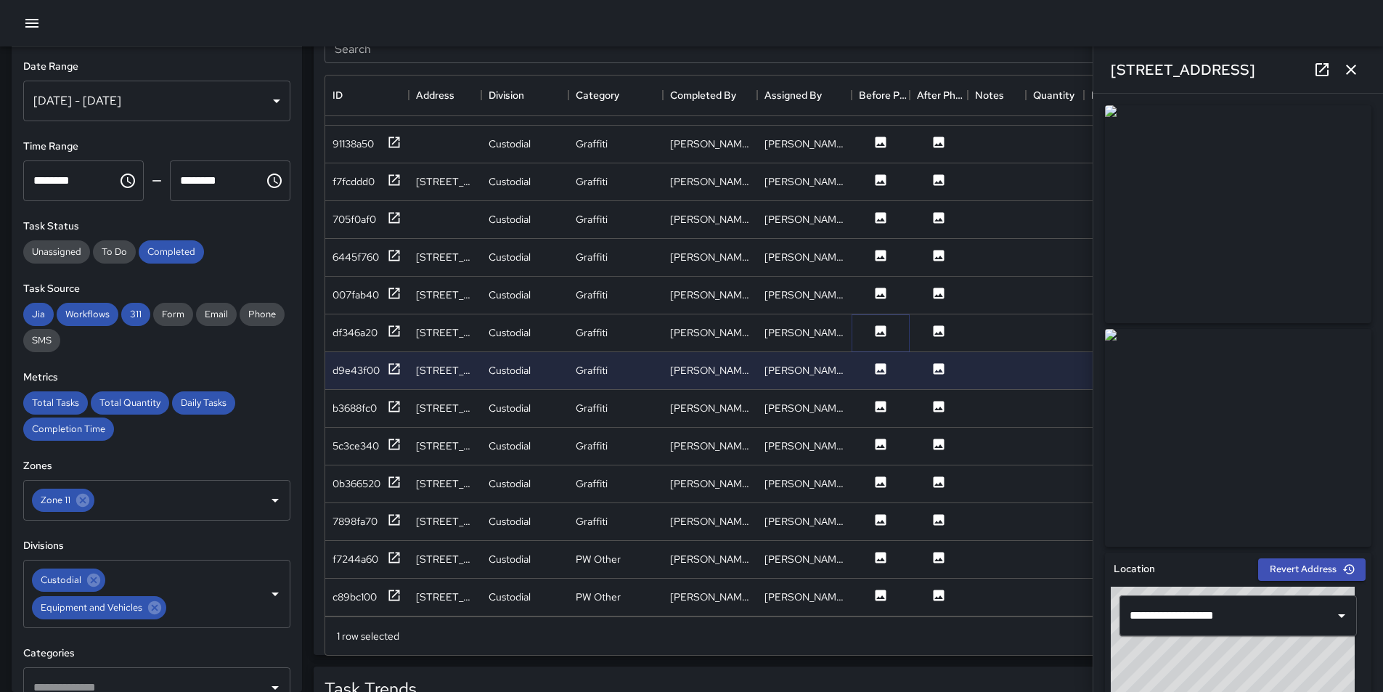
click at [882, 325] on icon at bounding box center [881, 330] width 11 height 11
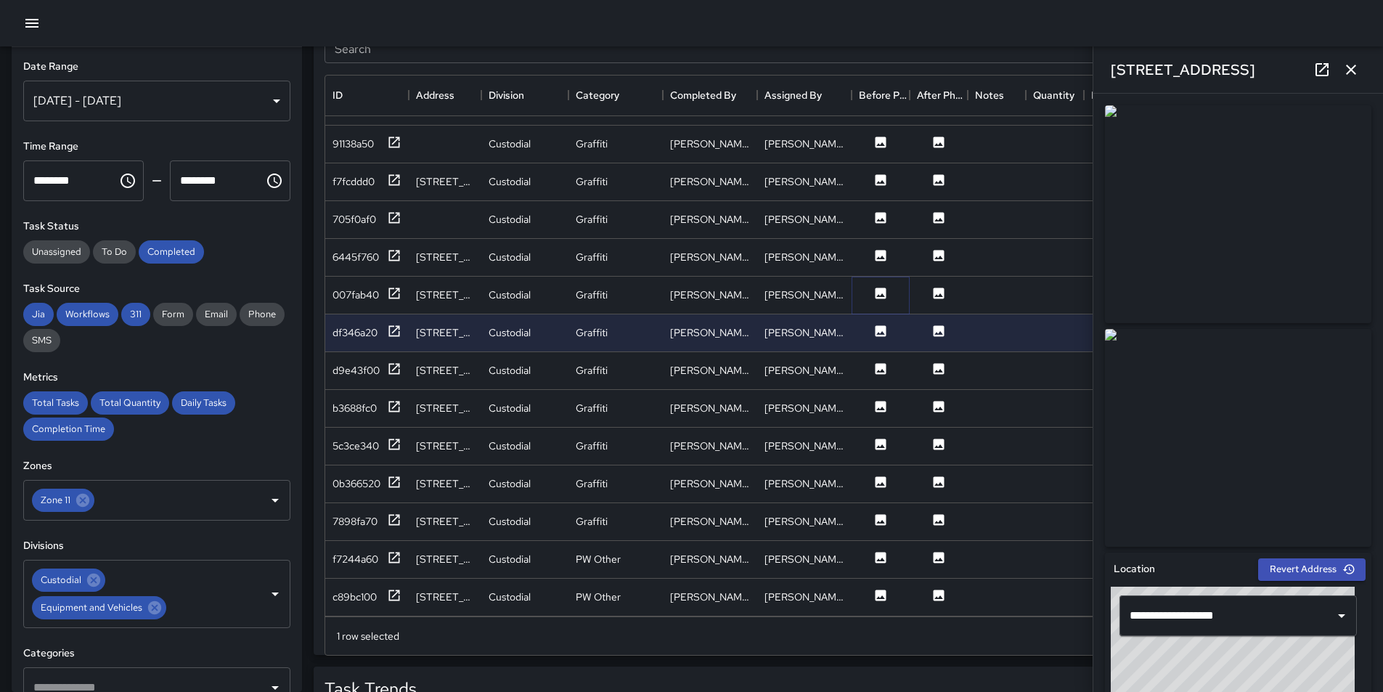
click at [884, 288] on icon at bounding box center [881, 293] width 11 height 11
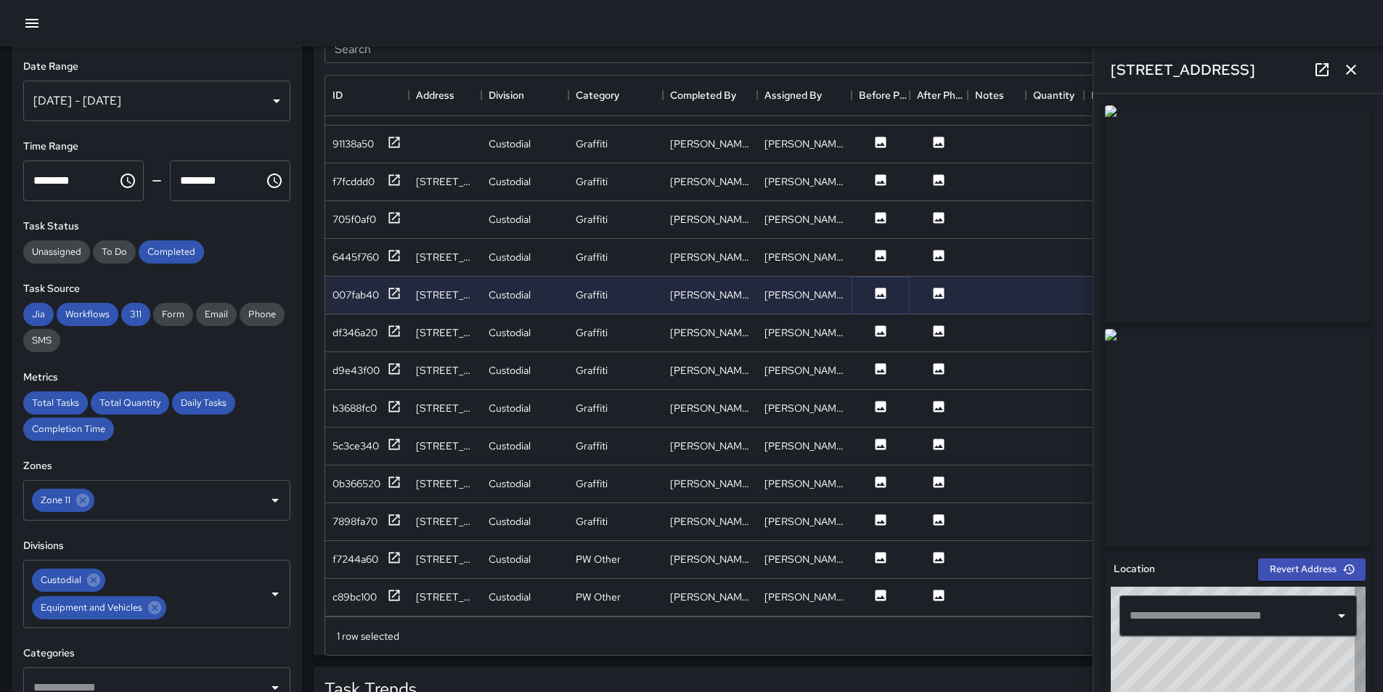
type input "**********"
click at [875, 249] on icon at bounding box center [881, 255] width 15 height 15
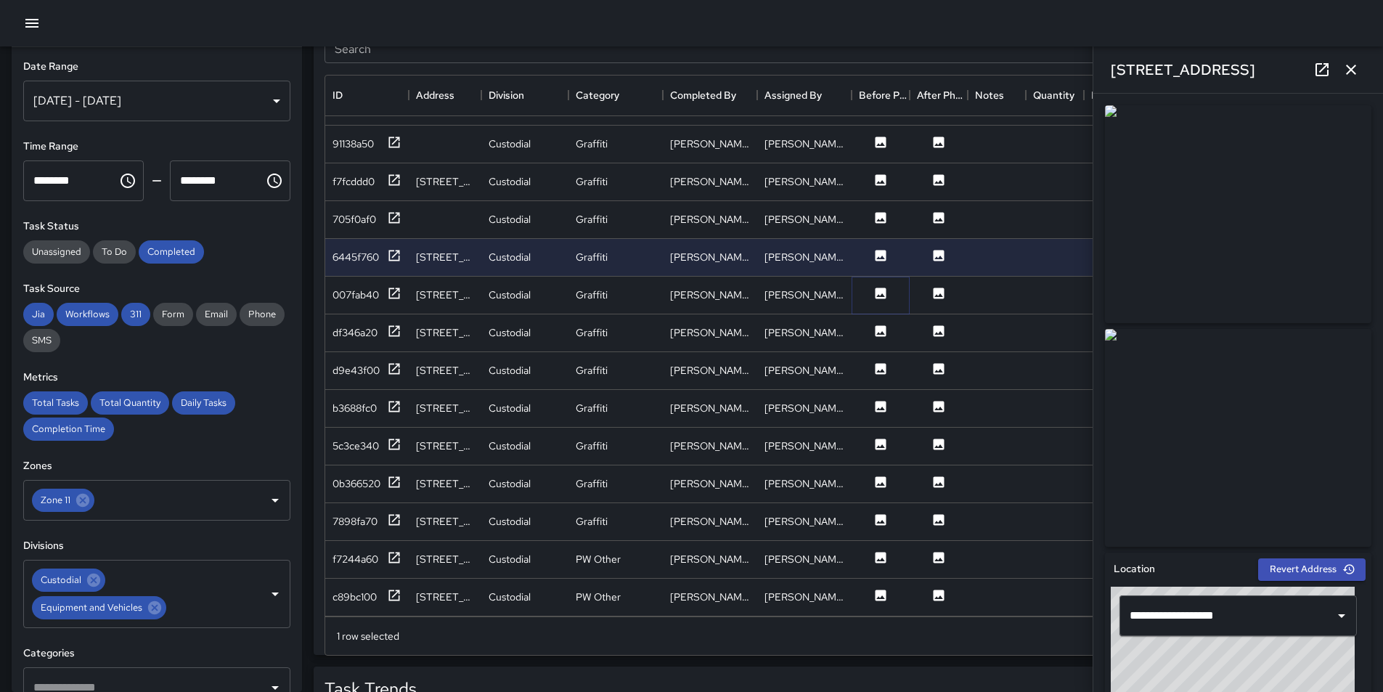
click at [877, 289] on icon at bounding box center [881, 293] width 15 height 15
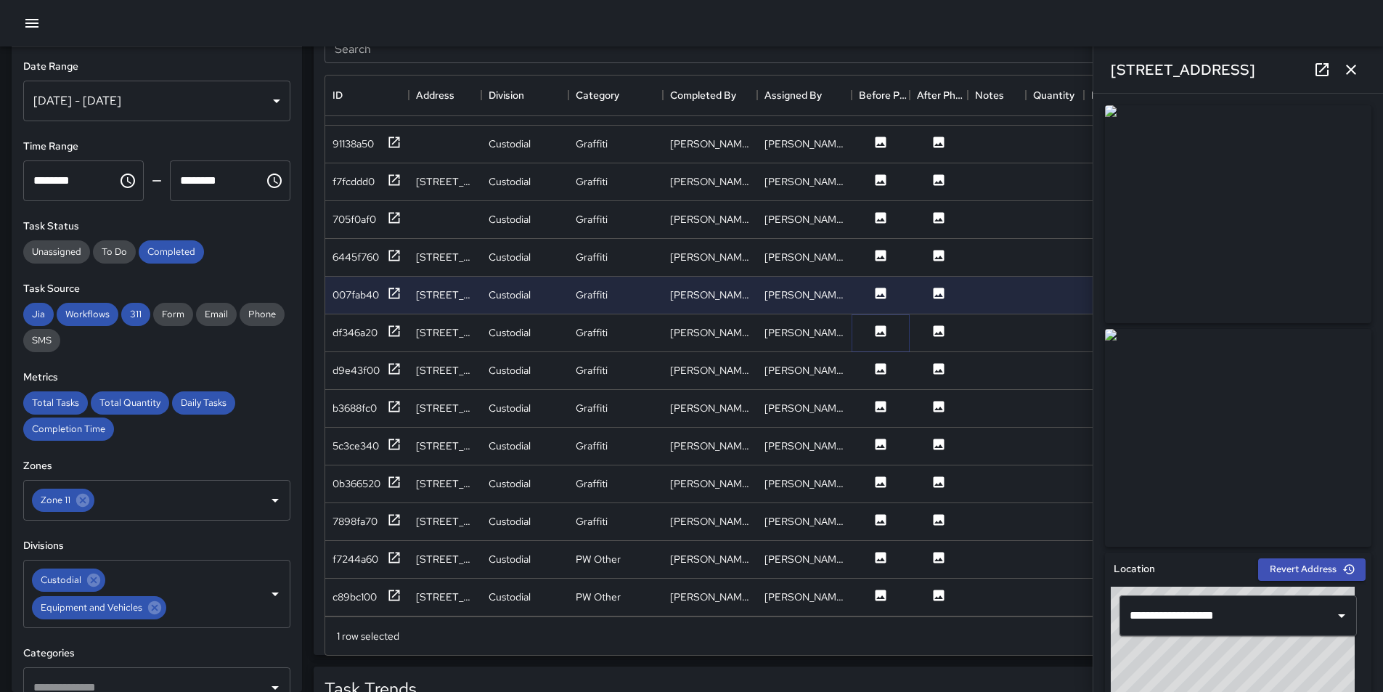
click at [887, 327] on icon at bounding box center [881, 331] width 15 height 15
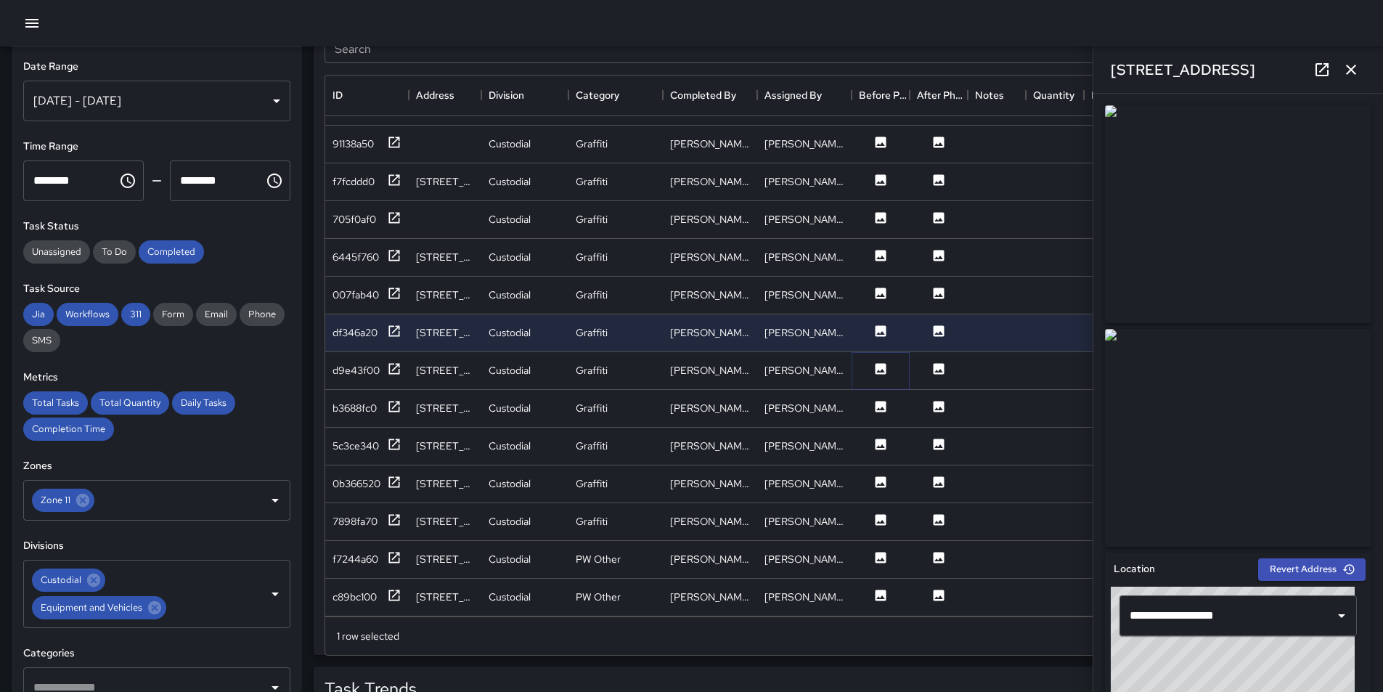
click at [882, 368] on button at bounding box center [881, 371] width 44 height 18
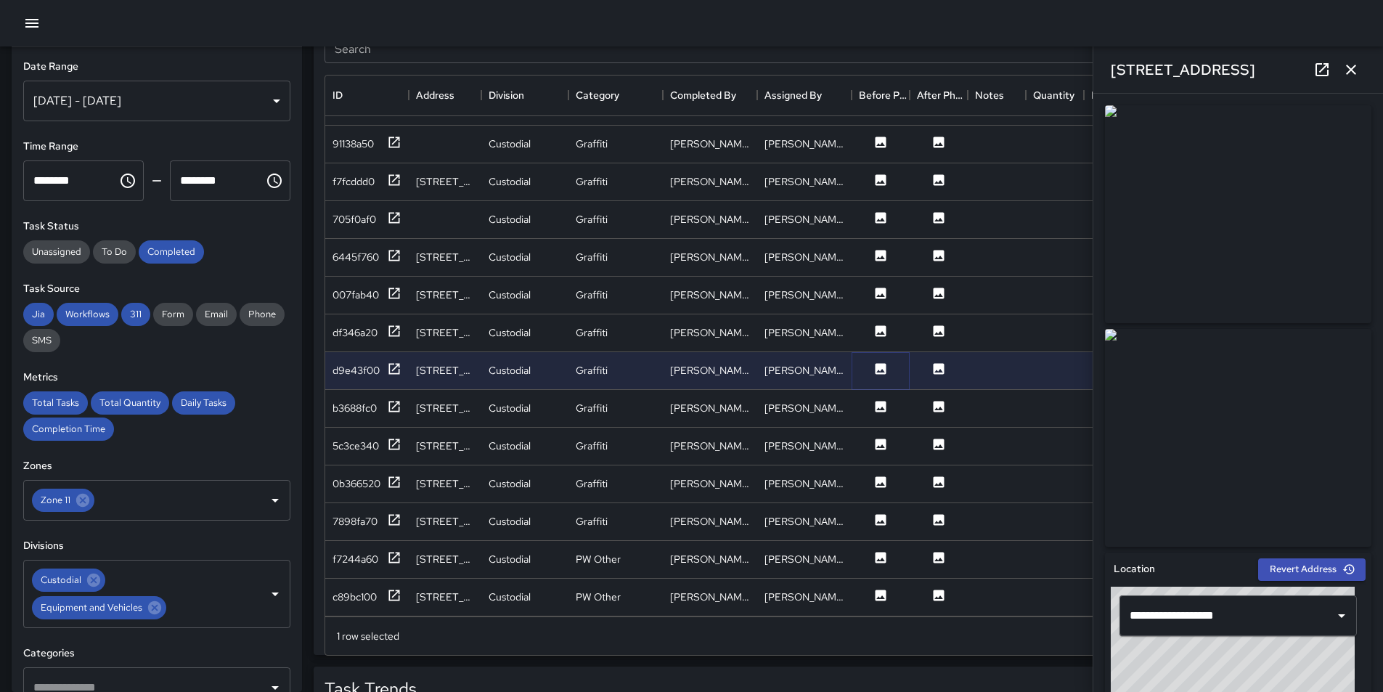
click at [880, 363] on icon at bounding box center [881, 368] width 11 height 11
click at [885, 363] on icon at bounding box center [881, 368] width 11 height 11
click at [884, 401] on icon at bounding box center [881, 406] width 11 height 11
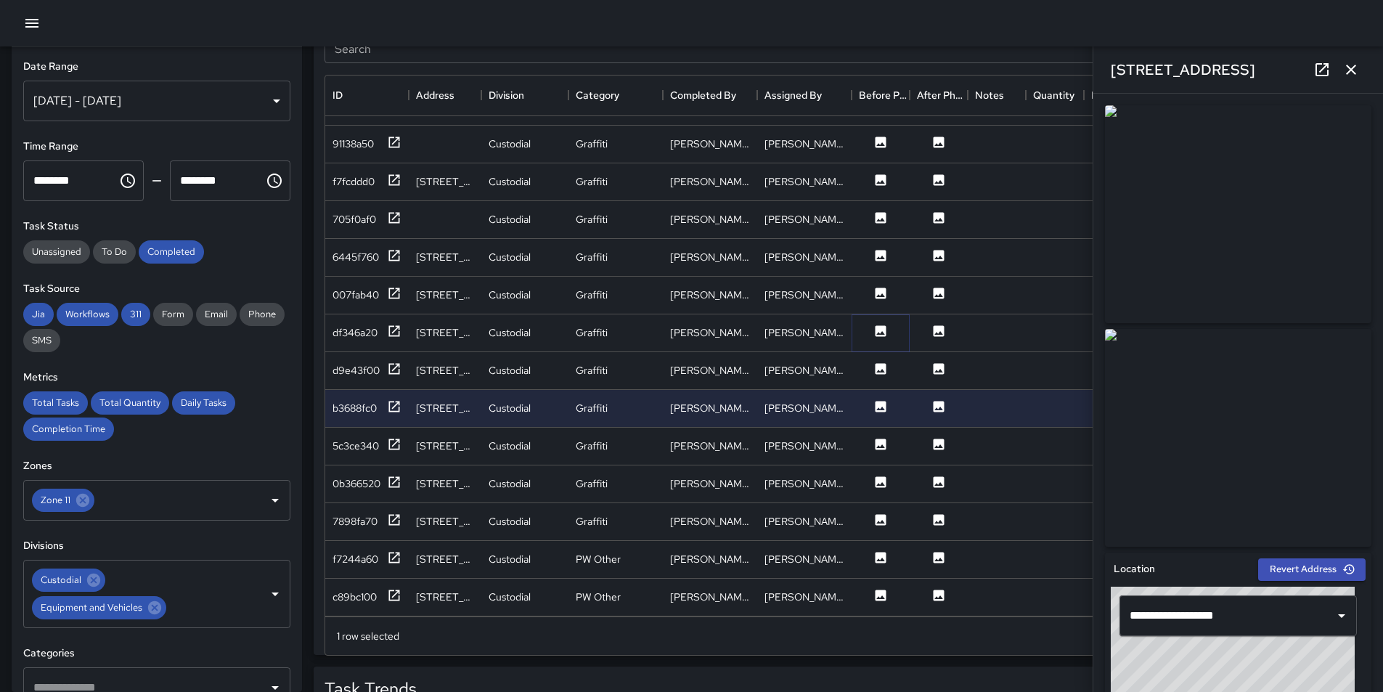
click at [880, 325] on icon at bounding box center [881, 330] width 11 height 11
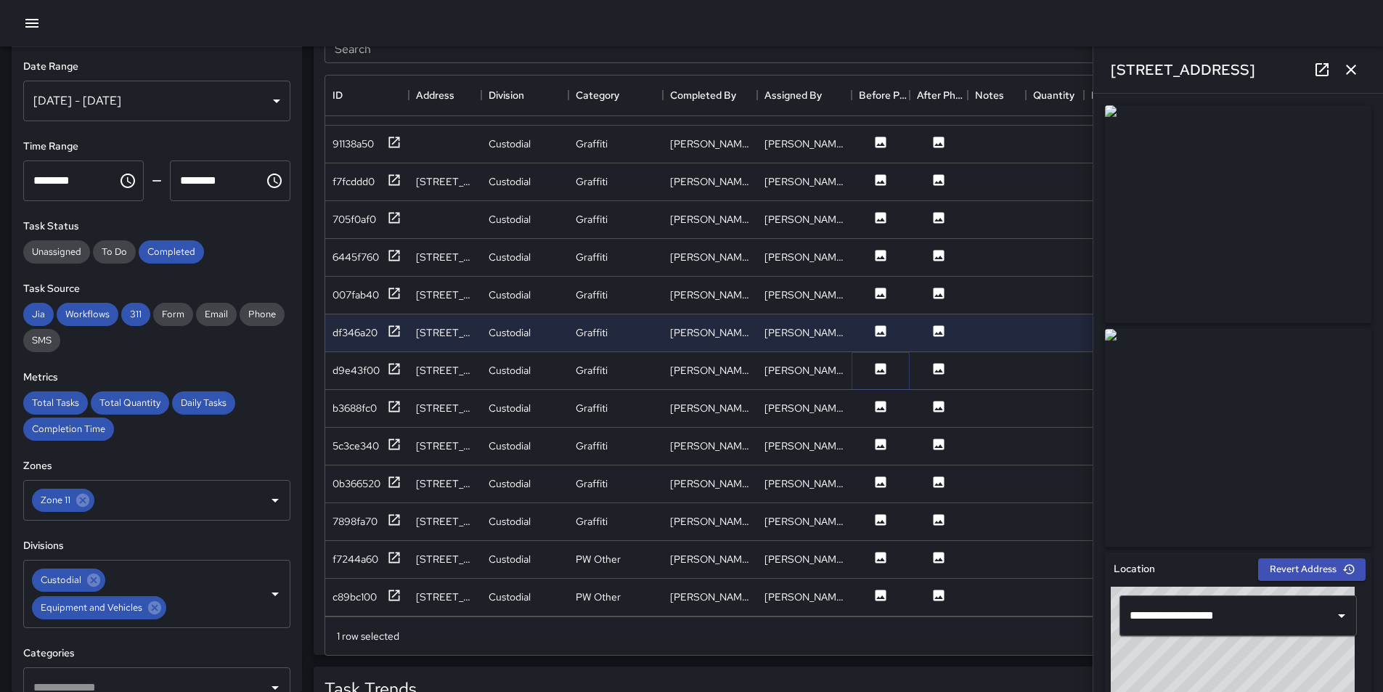
click at [884, 363] on icon at bounding box center [881, 368] width 11 height 11
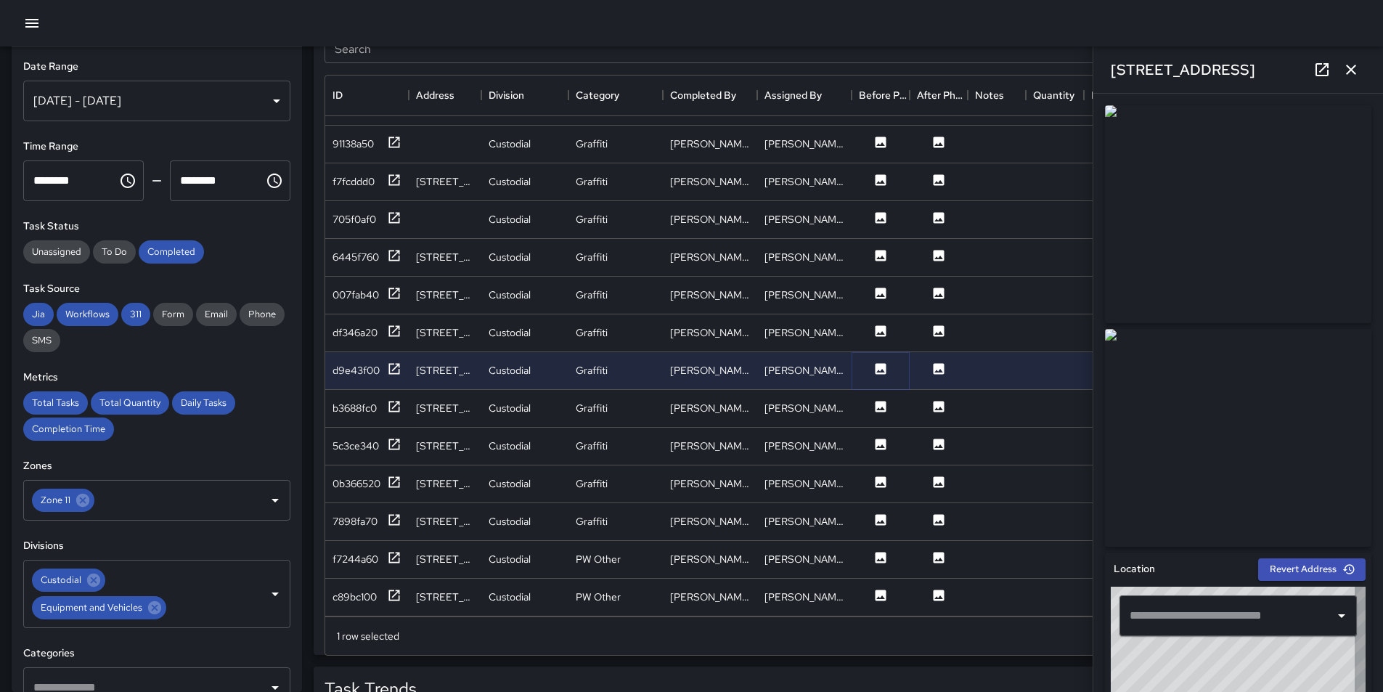
type input "**********"
click at [879, 286] on icon at bounding box center [881, 293] width 15 height 15
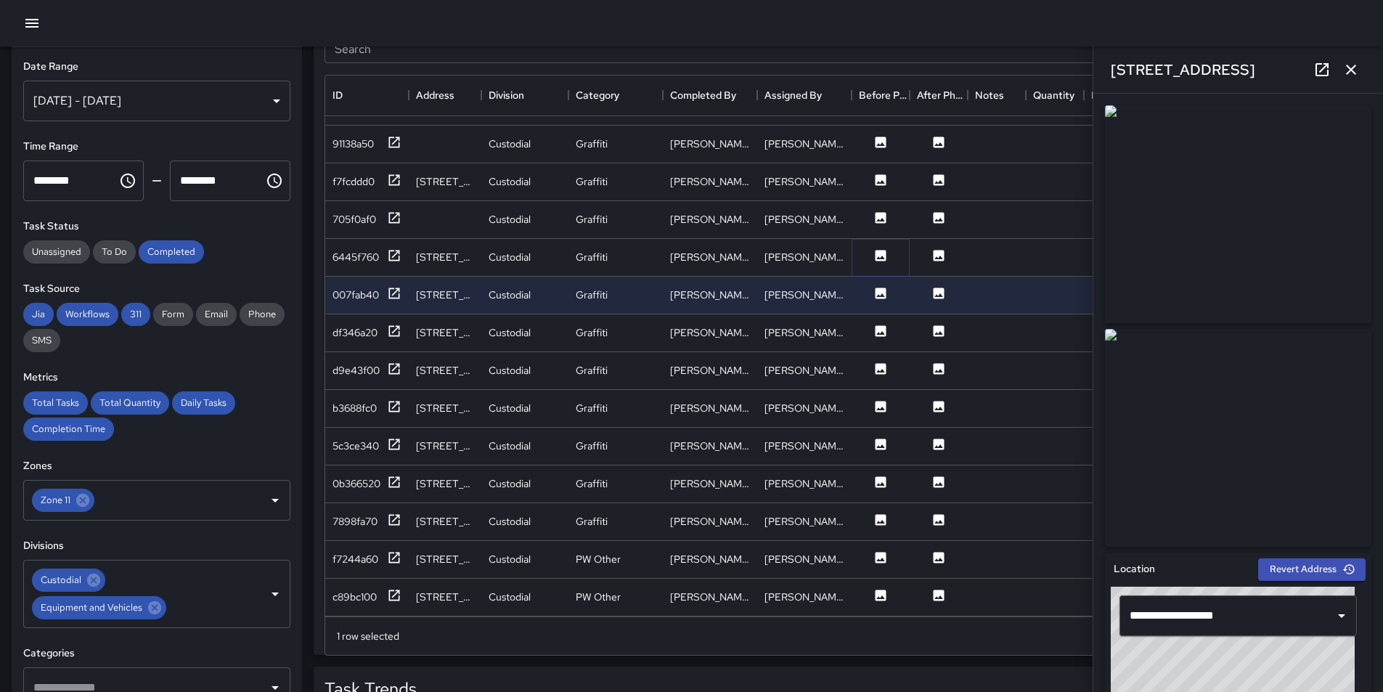
click at [882, 248] on icon at bounding box center [881, 255] width 15 height 15
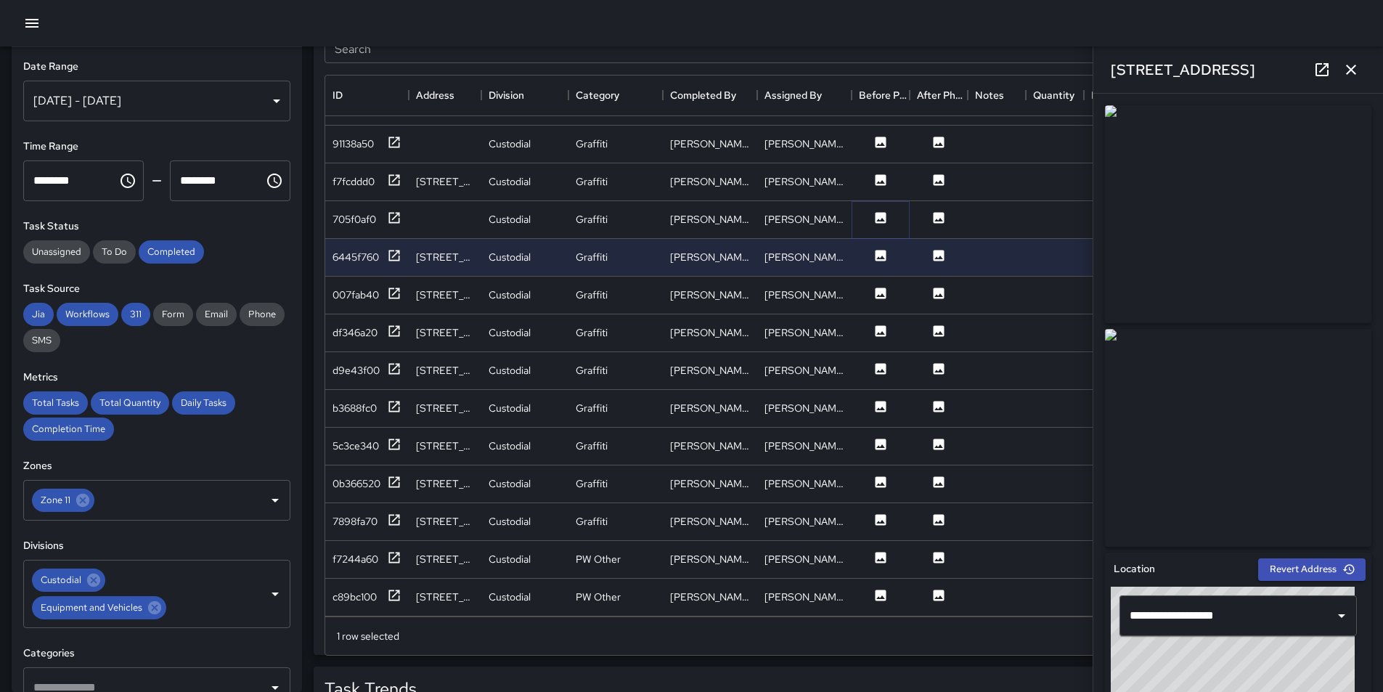
click at [881, 214] on button at bounding box center [881, 220] width 44 height 18
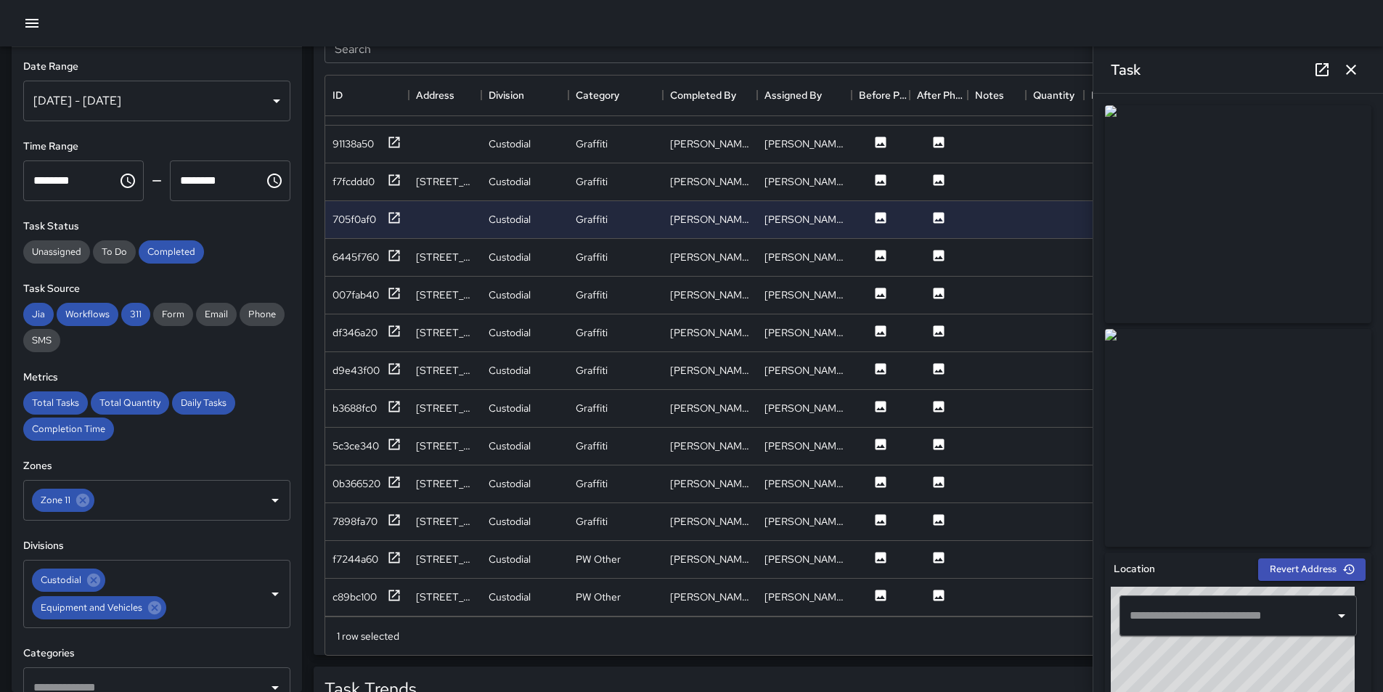
drag, startPoint x: 1234, startPoint y: 443, endPoint x: 1107, endPoint y: 639, distance: 233.6
click at [1107, 639] on div "Location Revert Address © Mapbox © OpenStreetMap Improve this map ​" at bounding box center [1238, 663] width 266 height 221
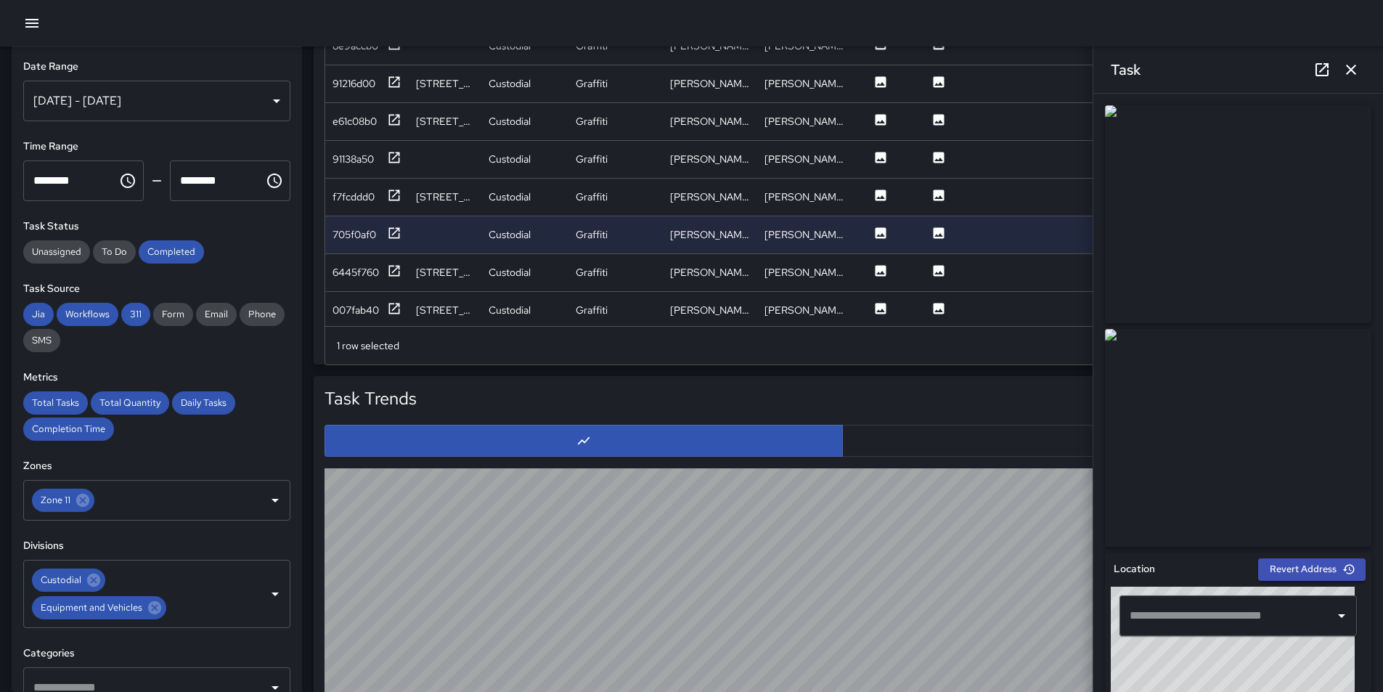
scroll to position [882, 0]
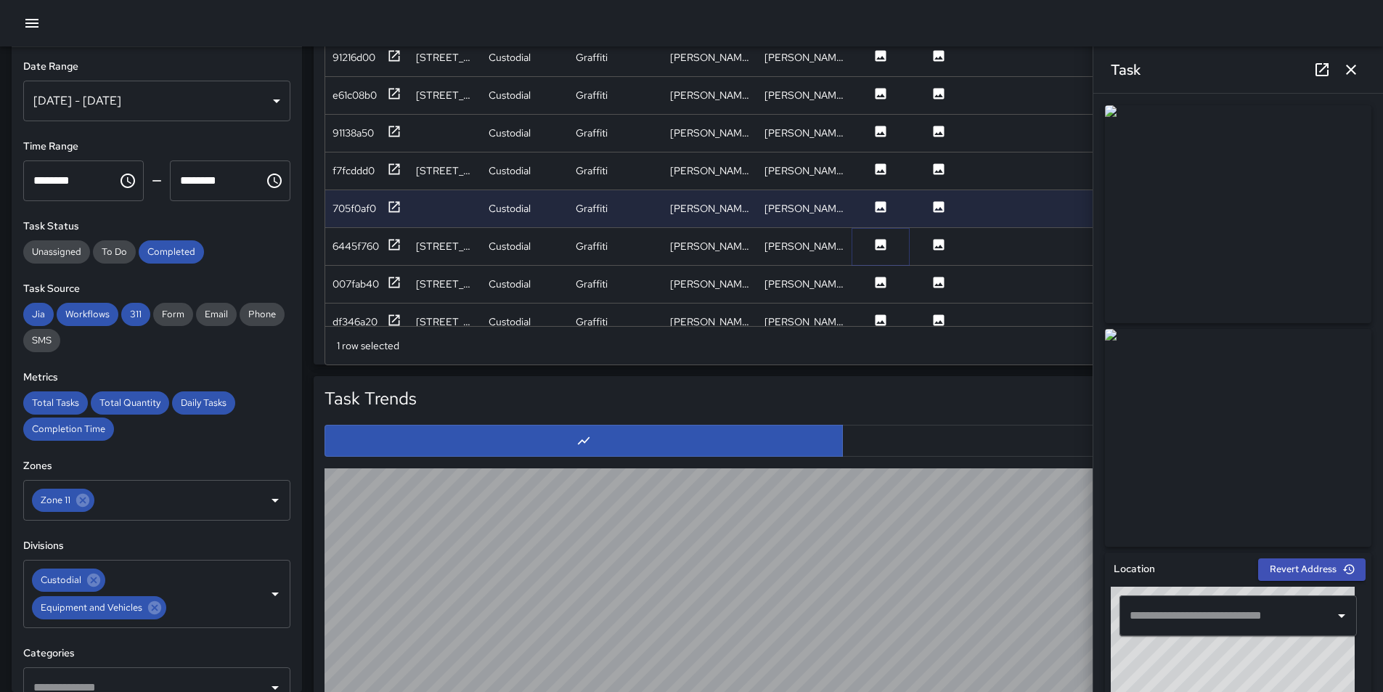
click at [879, 245] on icon at bounding box center [881, 244] width 15 height 15
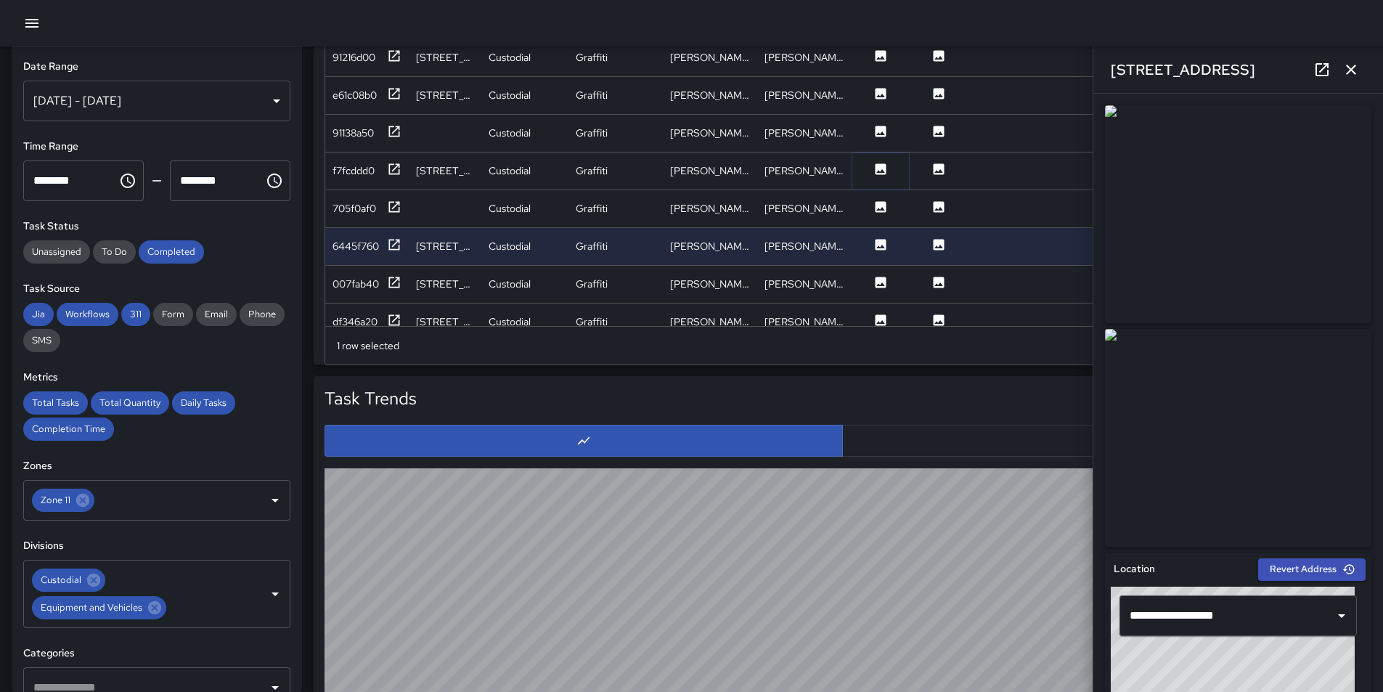
click at [881, 163] on icon at bounding box center [881, 168] width 11 height 11
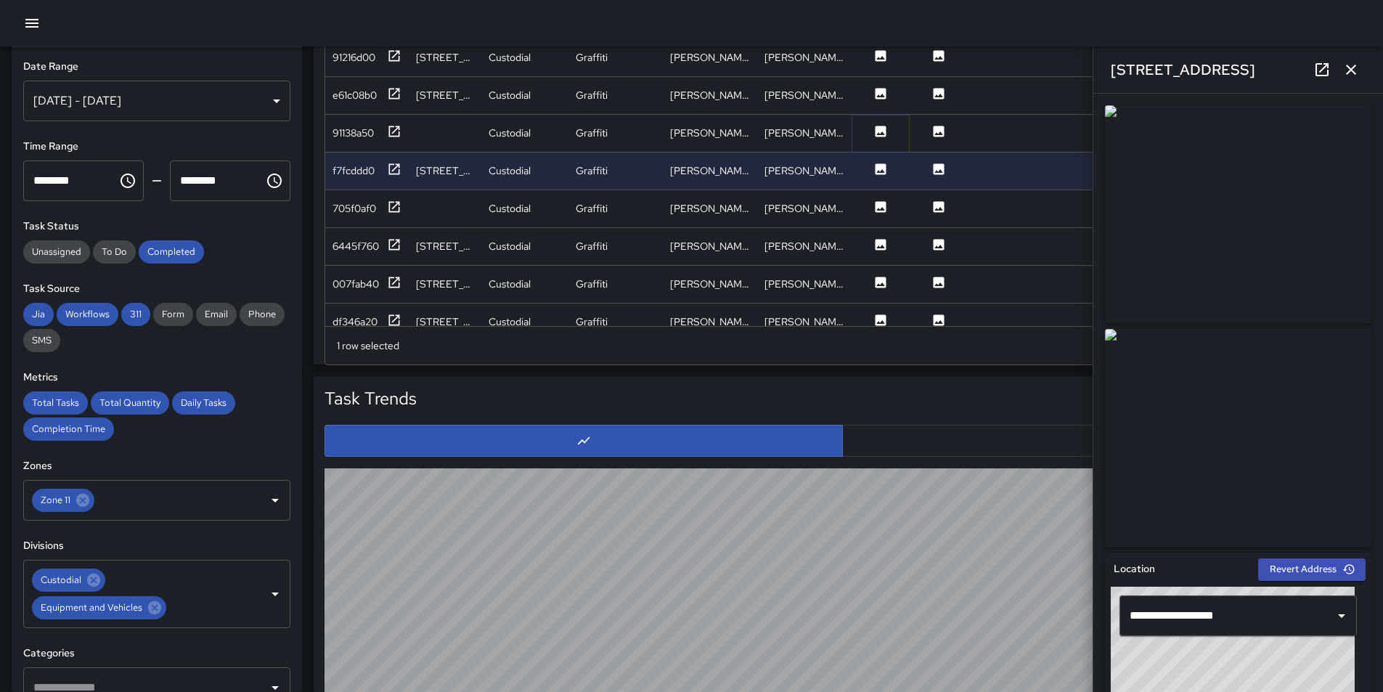
click at [882, 126] on icon at bounding box center [881, 131] width 11 height 11
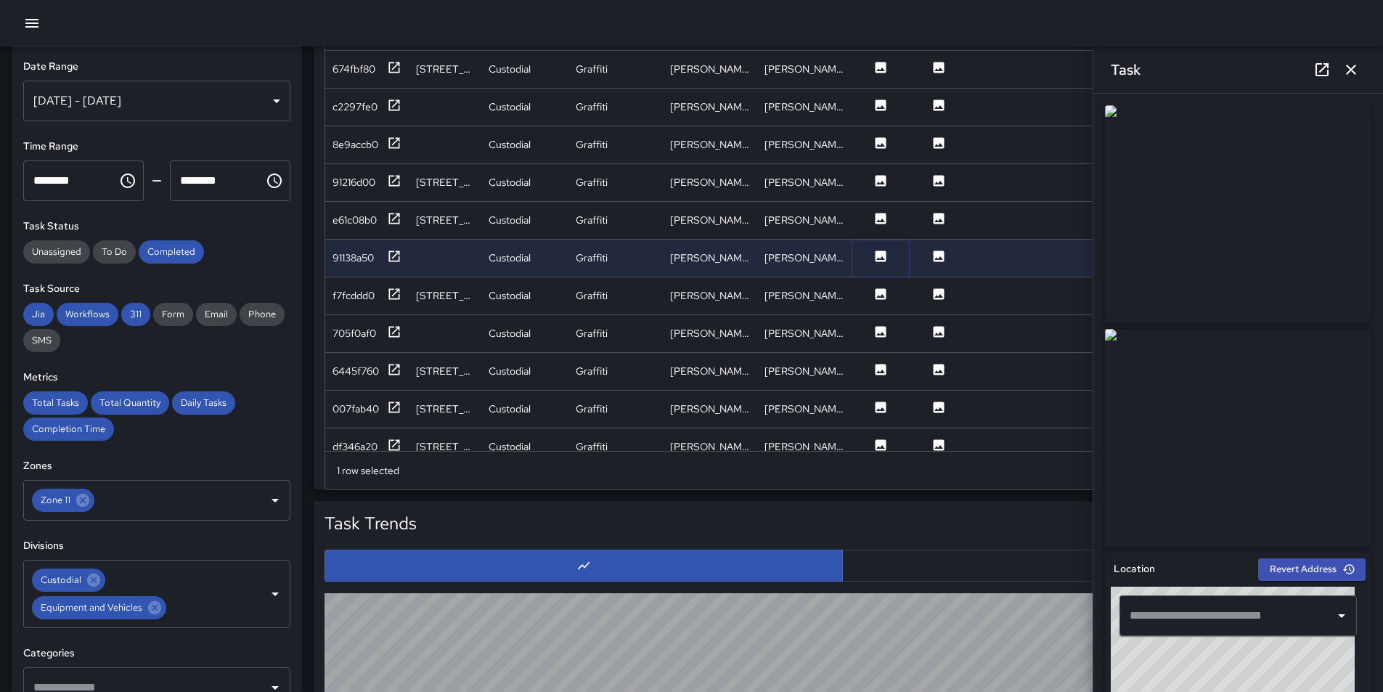
scroll to position [944, 0]
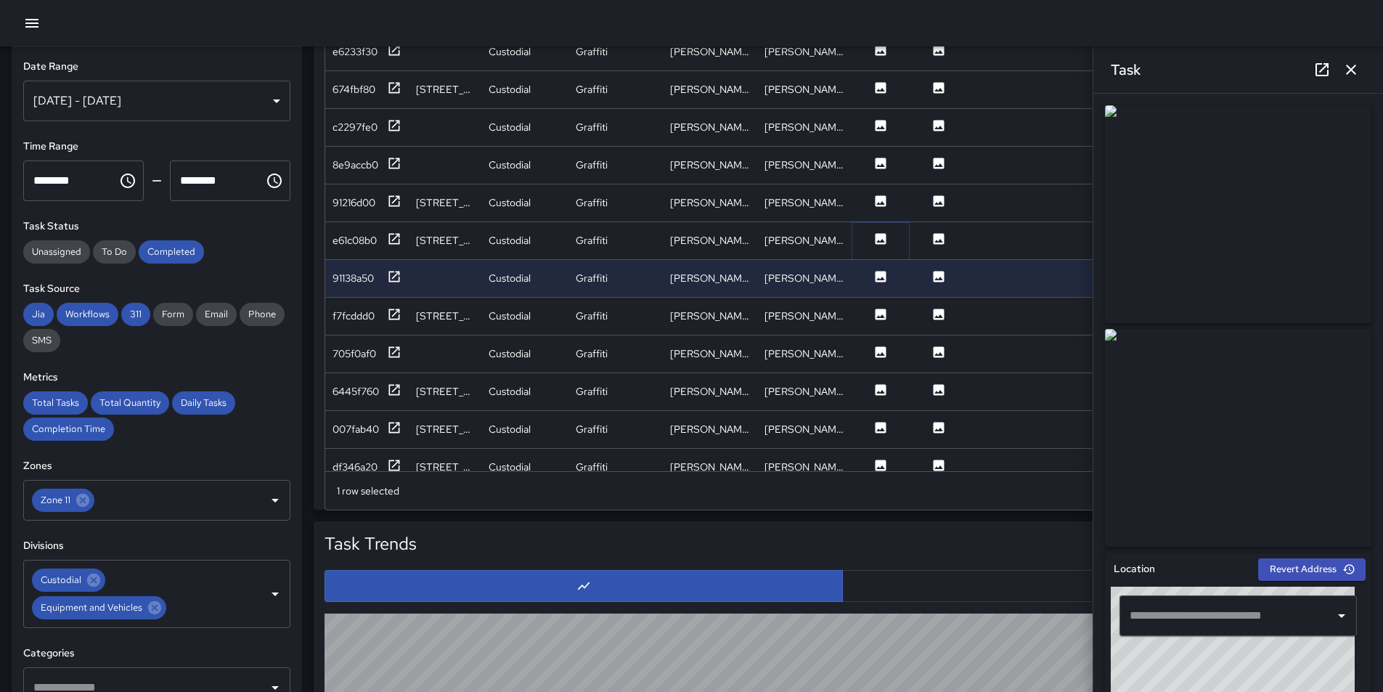
click at [872, 241] on button at bounding box center [881, 241] width 44 height 18
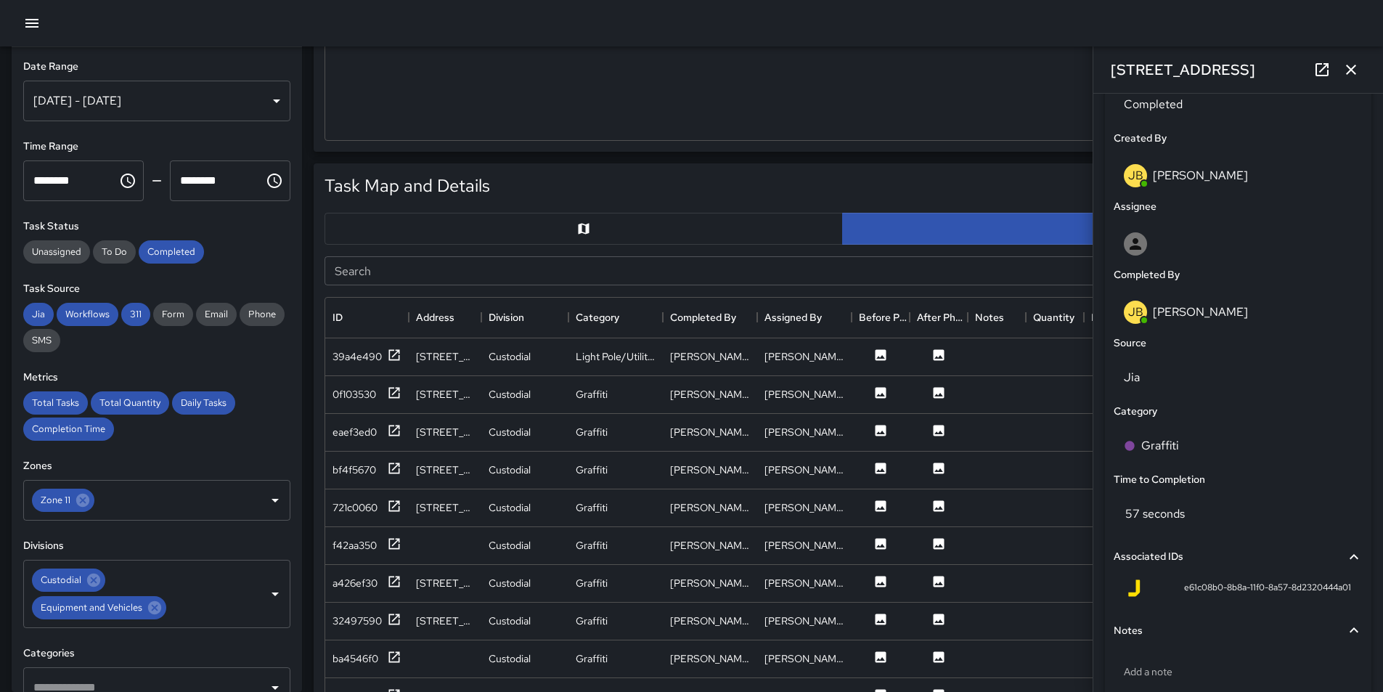
scroll to position [145, 0]
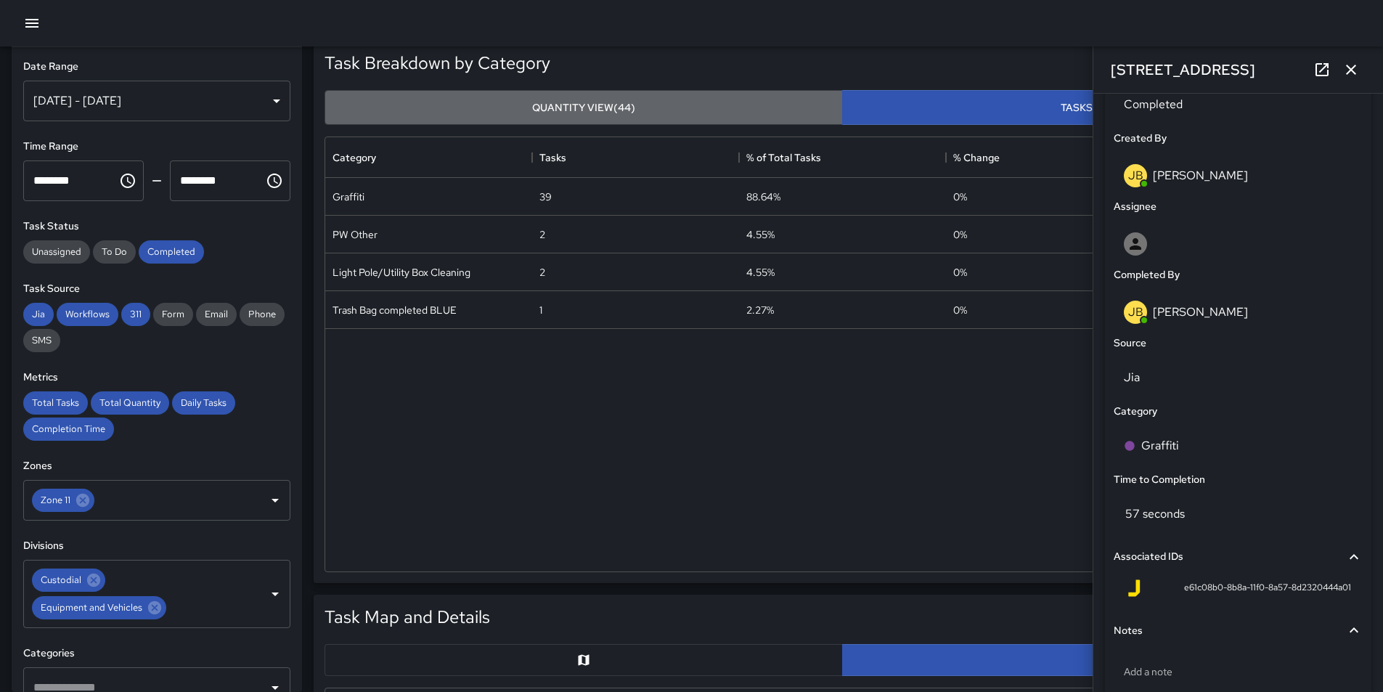
click at [784, 114] on button "Quantity View (44)" at bounding box center [584, 108] width 518 height 36
